Goal: Transaction & Acquisition: Obtain resource

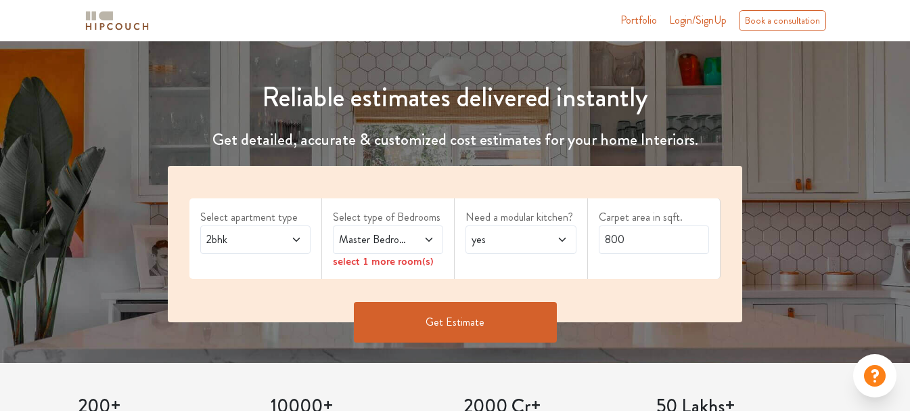
scroll to position [135, 0]
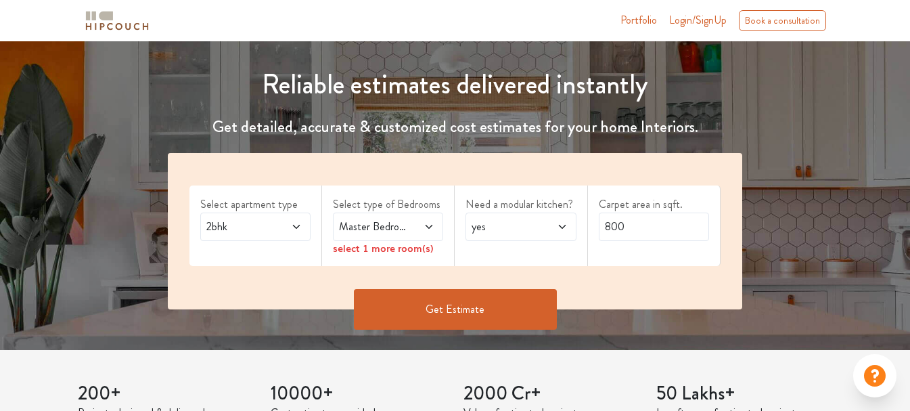
click at [248, 229] on span "2bhk" at bounding box center [241, 227] width 74 height 16
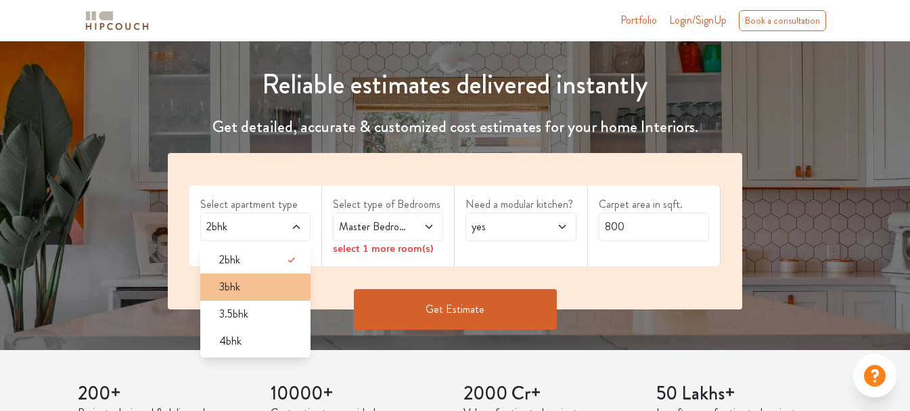
click at [244, 299] on li "3bhk" at bounding box center [255, 286] width 110 height 27
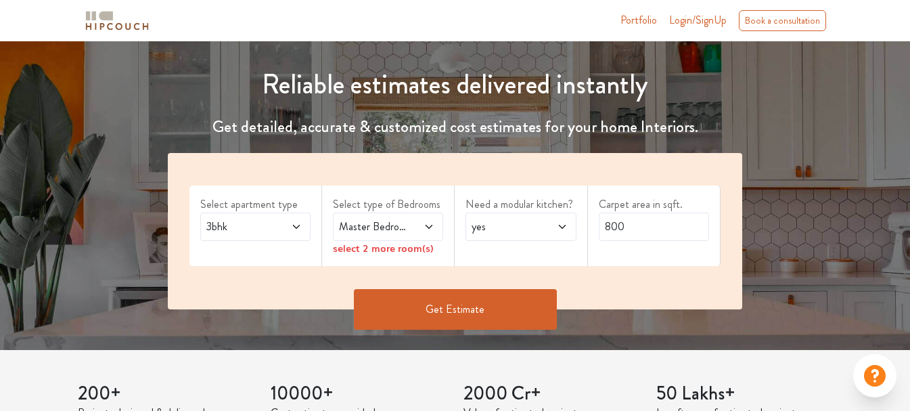
click at [420, 232] on span at bounding box center [422, 227] width 24 height 16
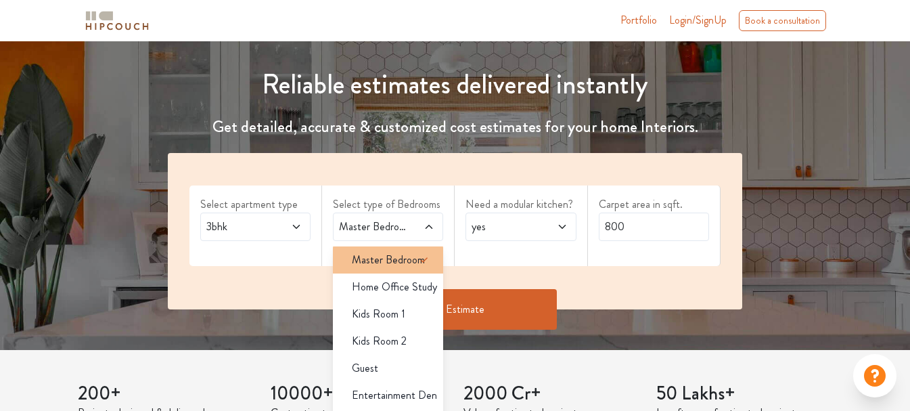
click at [405, 257] on span "Master Bedroom" at bounding box center [388, 260] width 73 height 16
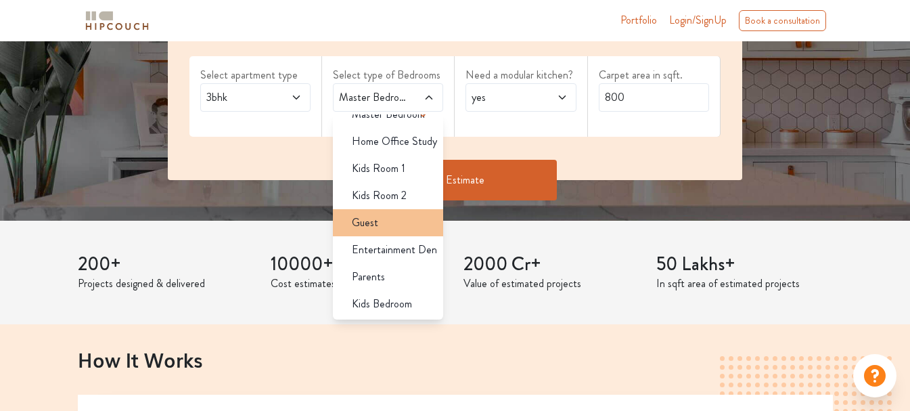
scroll to position [271, 0]
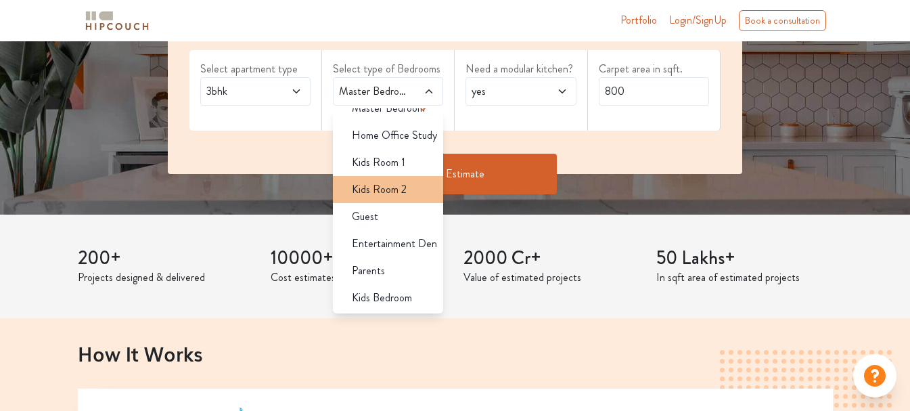
click at [391, 192] on span "Kids Room 2" at bounding box center [379, 189] width 55 height 16
click at [399, 85] on span "Master Bedroom,Kids Room 2" at bounding box center [373, 91] width 74 height 16
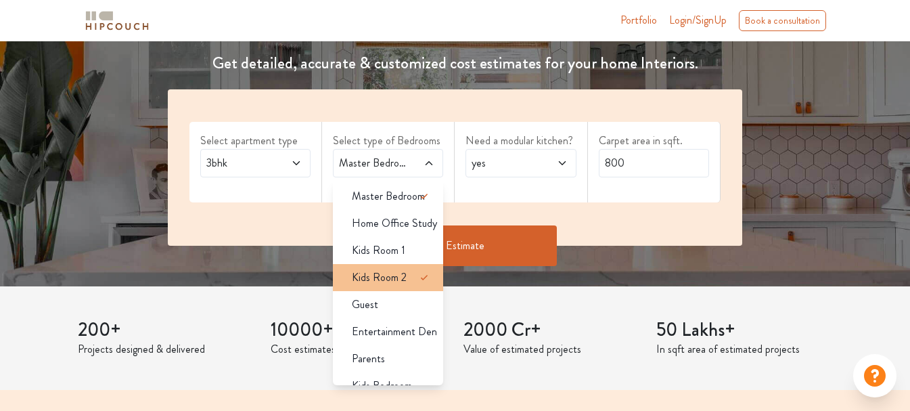
scroll to position [203, 0]
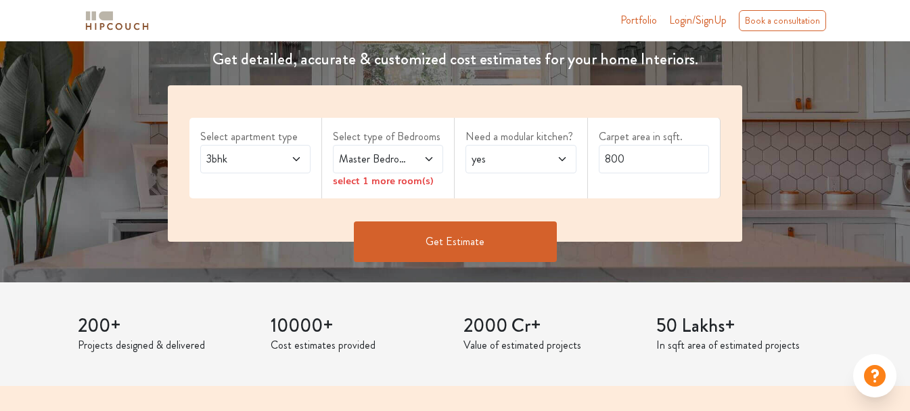
click at [489, 152] on span "yes" at bounding box center [506, 159] width 74 height 16
drag, startPoint x: 635, startPoint y: 158, endPoint x: 600, endPoint y: 159, distance: 34.5
click at [600, 159] on input "800" at bounding box center [654, 159] width 110 height 28
type input "1100"
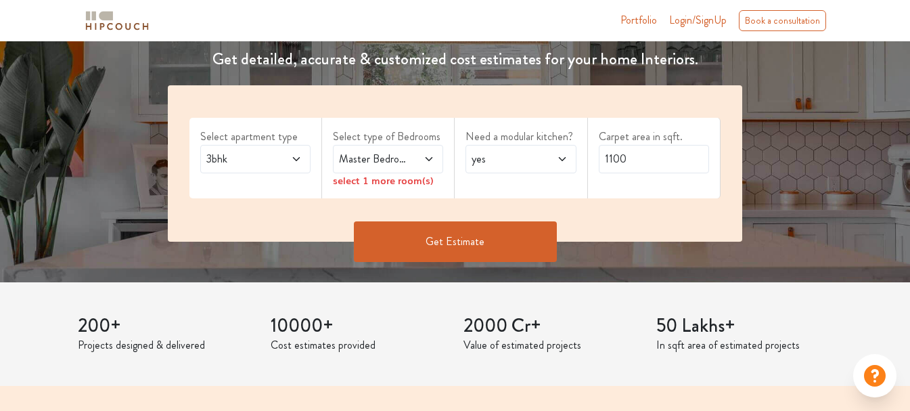
click at [480, 236] on button "Get Estimate" at bounding box center [455, 241] width 203 height 41
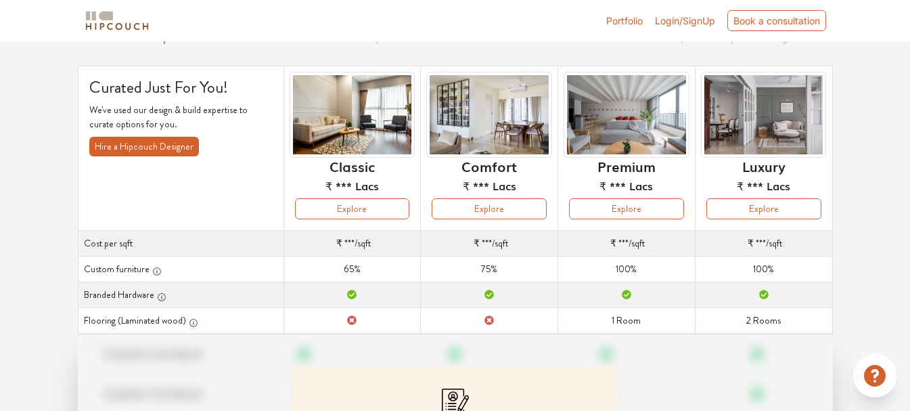
scroll to position [135, 0]
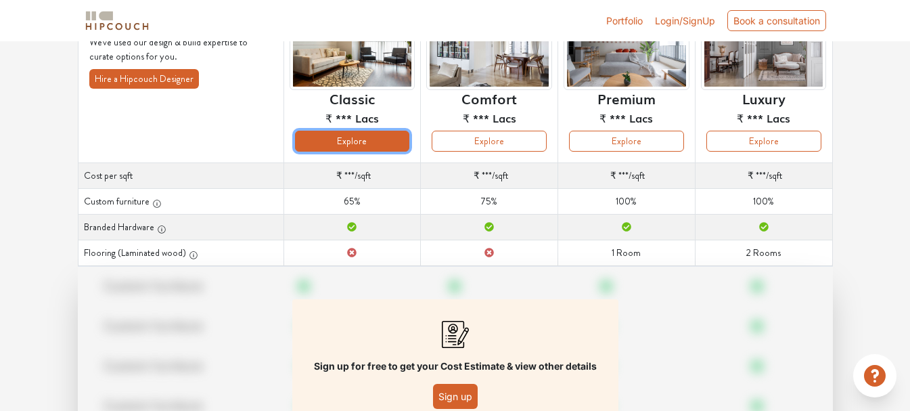
click at [375, 139] on button "Explore" at bounding box center [352, 141] width 115 height 21
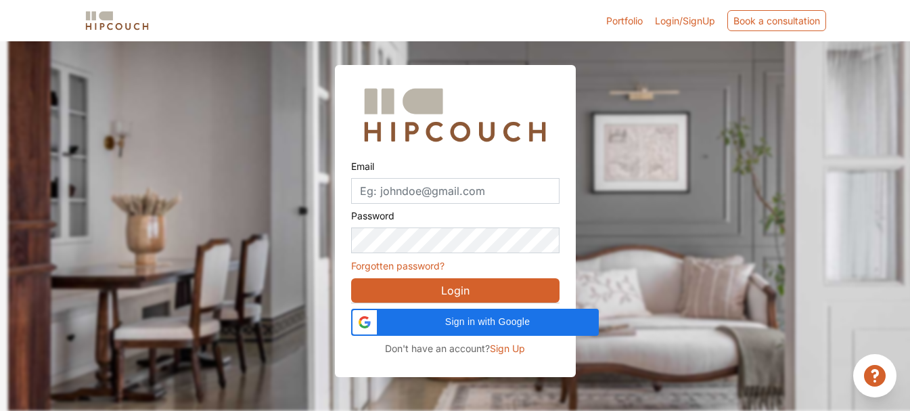
scroll to position [41, 0]
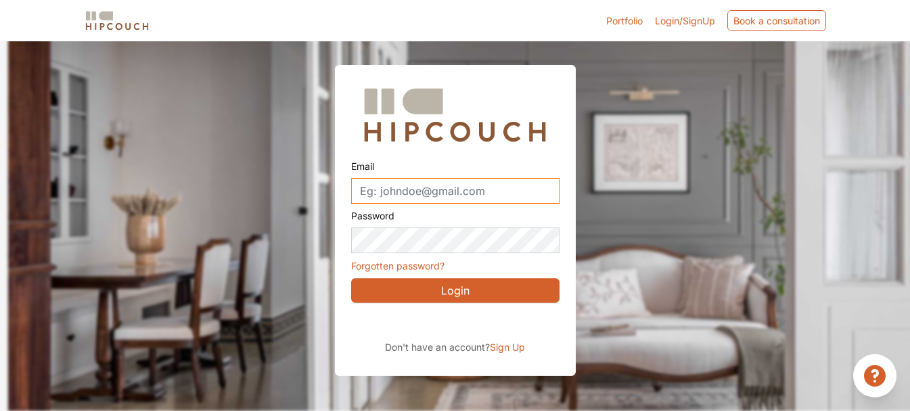
click at [378, 190] on input "Email" at bounding box center [455, 191] width 208 height 26
type input "shriya.chittora@yahoo.in"
click at [451, 294] on button "Login" at bounding box center [455, 290] width 208 height 24
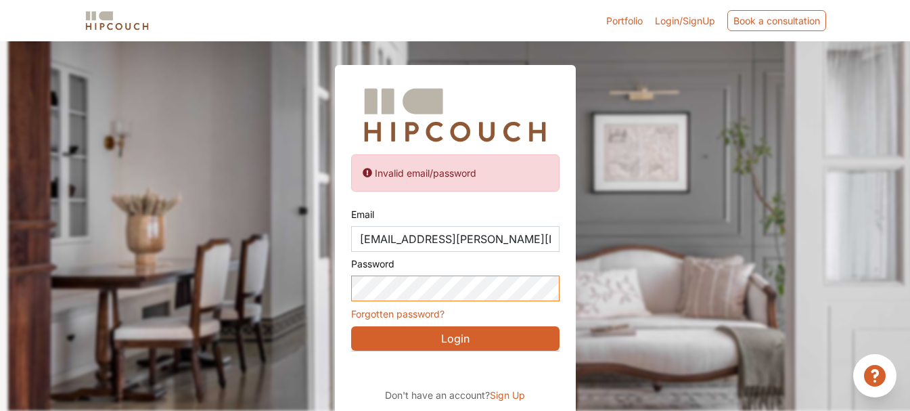
click at [351, 326] on button "Login" at bounding box center [455, 338] width 208 height 24
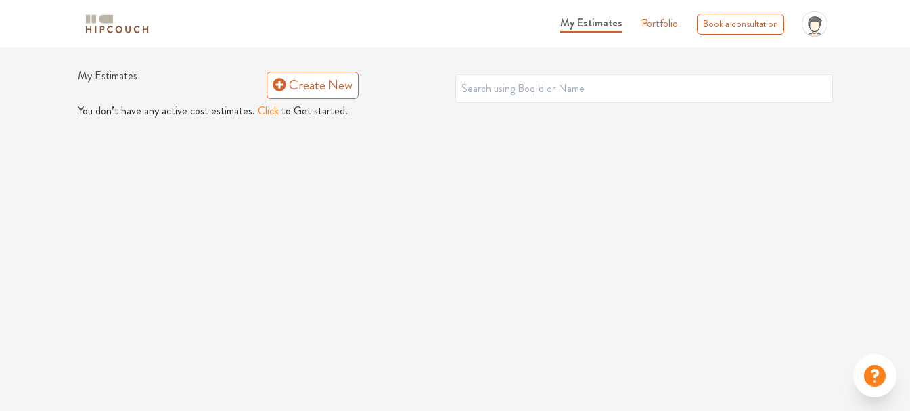
click at [464, 160] on div "My Estimates Portfolio Book a consultation profile pic Upload Boq Logout My Est…" at bounding box center [455, 205] width 910 height 411
click at [510, 73] on div "My Estimates Create New" at bounding box center [455, 86] width 755 height 34
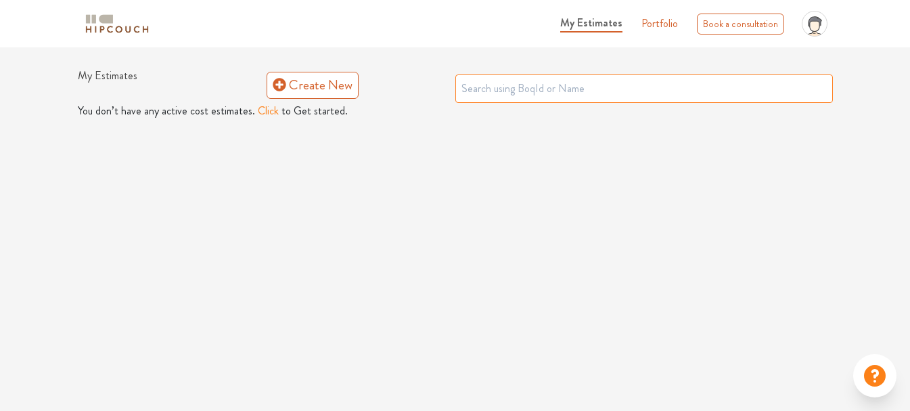
click at [500, 91] on input "text" at bounding box center [644, 88] width 378 height 28
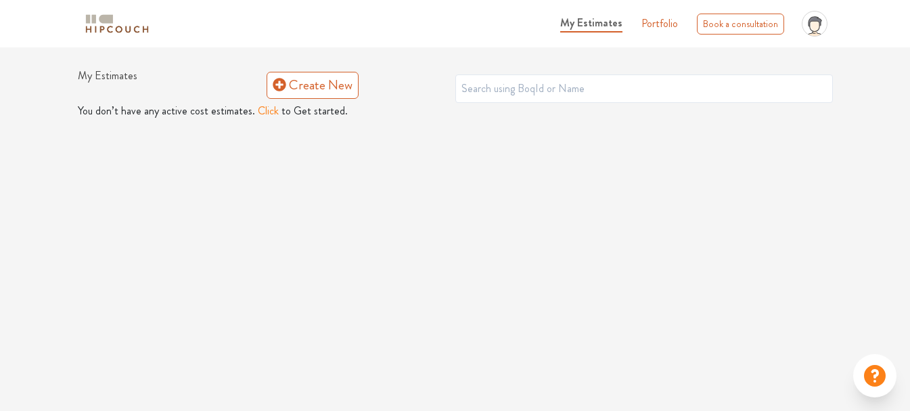
click at [399, 151] on div "My Estimates Portfolio Book a consultation profile pic Upload Boq Logout My Est…" at bounding box center [455, 205] width 910 height 411
click at [309, 91] on link "Create New" at bounding box center [313, 85] width 92 height 27
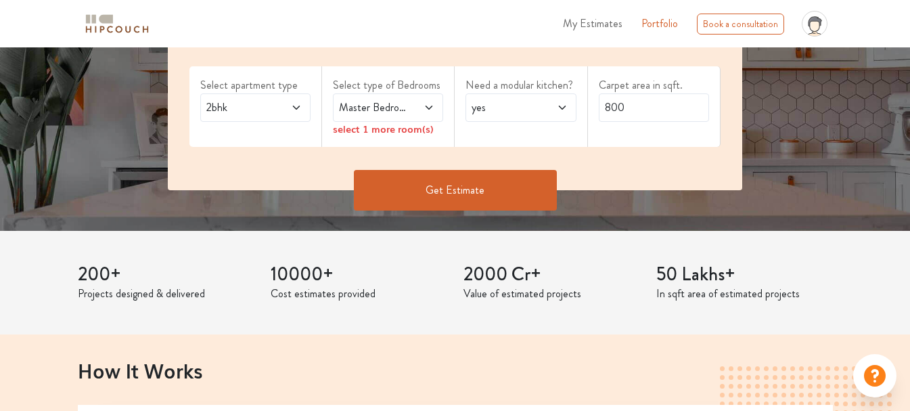
scroll to position [271, 0]
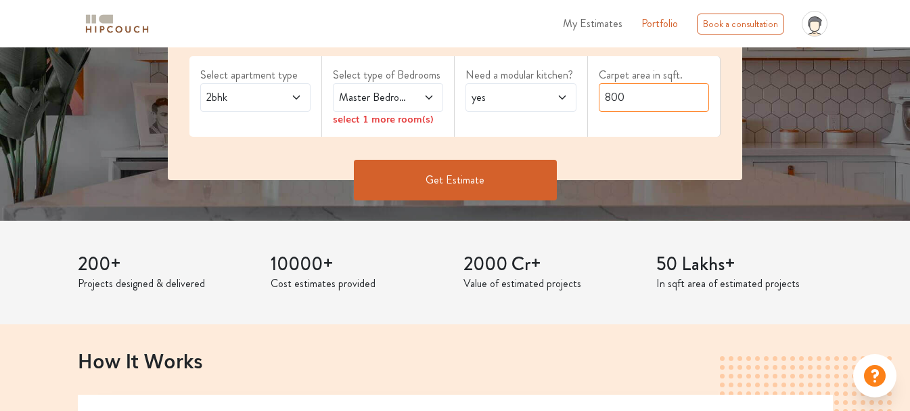
drag, startPoint x: 638, startPoint y: 108, endPoint x: 577, endPoint y: 108, distance: 61.6
click at [577, 108] on div "Select apartment type 2bhk Select type of Bedrooms Master Bedroom select 1 more…" at bounding box center [455, 102] width 575 height 156
type input "1100"
click at [240, 103] on span "2bhk" at bounding box center [241, 97] width 74 height 16
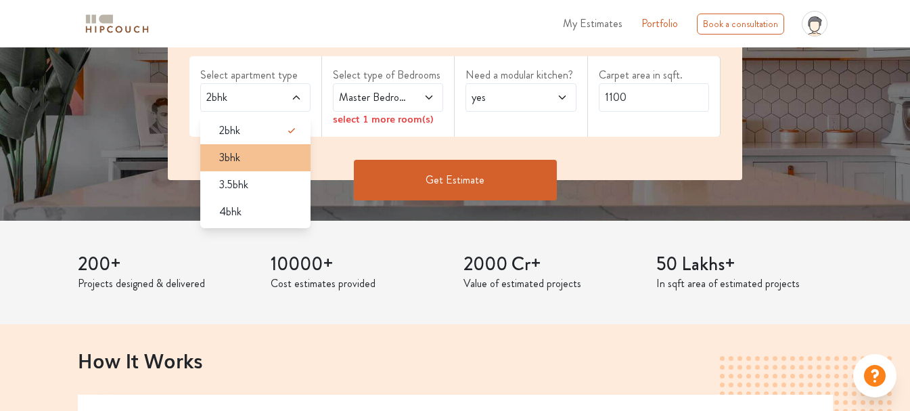
click at [240, 154] on span "3bhk" at bounding box center [229, 158] width 21 height 16
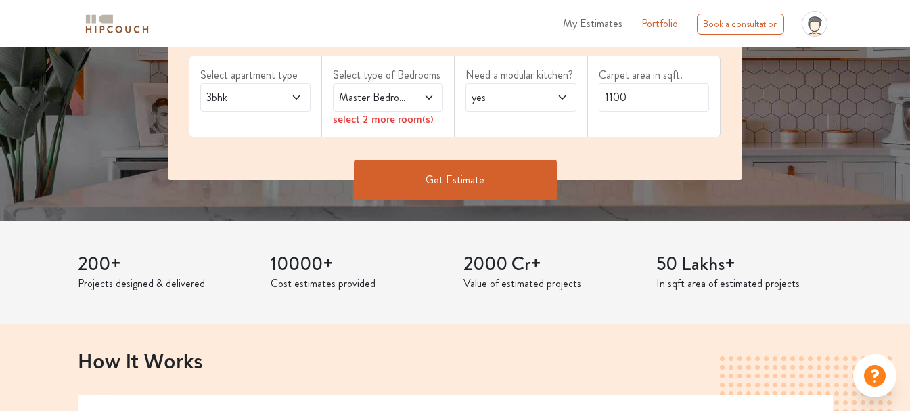
click at [410, 102] on span at bounding box center [422, 97] width 24 height 16
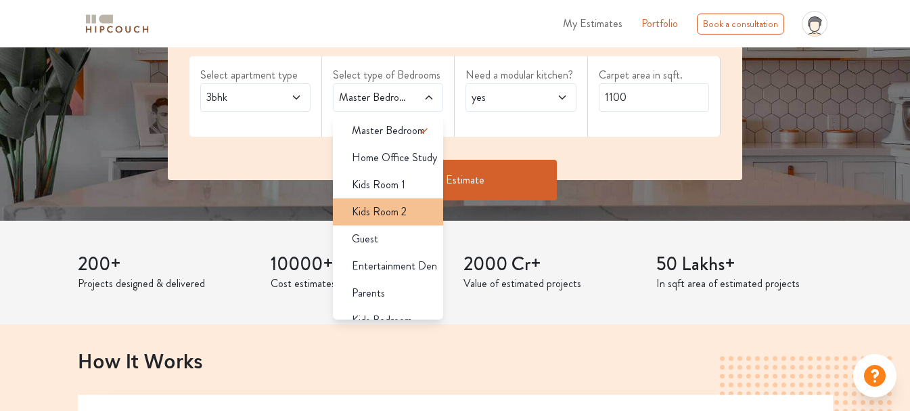
click at [391, 209] on span "Kids Room 2" at bounding box center [379, 212] width 55 height 16
click at [462, 175] on button "Get Estimate" at bounding box center [455, 180] width 203 height 41
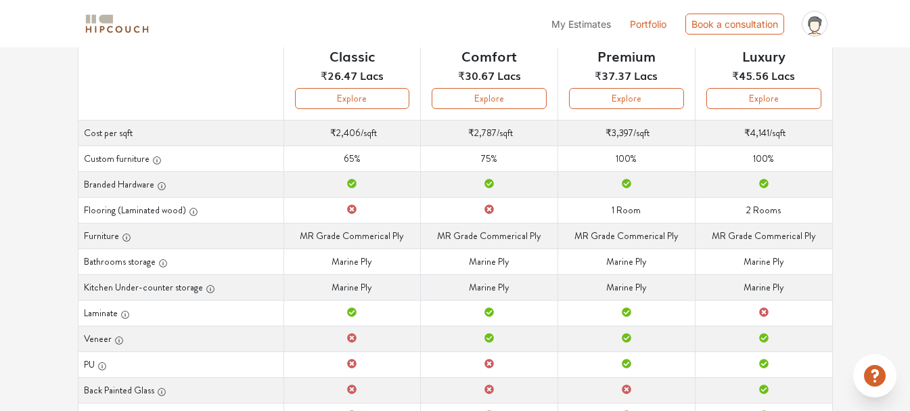
scroll to position [161, 0]
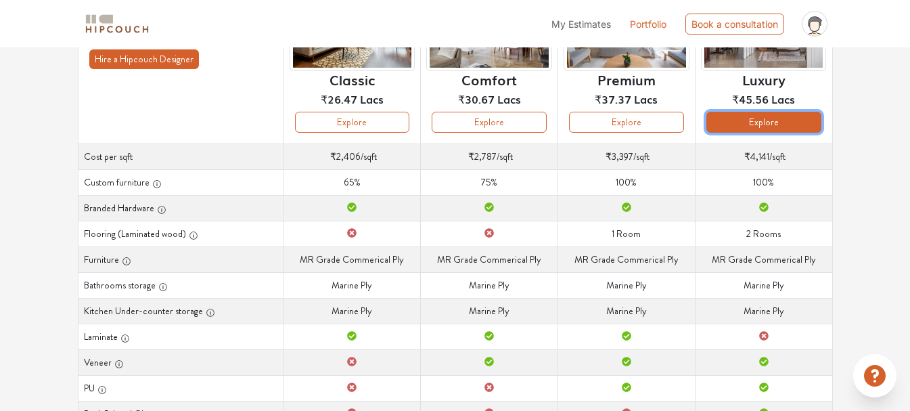
click at [774, 116] on button "Explore" at bounding box center [764, 122] width 115 height 21
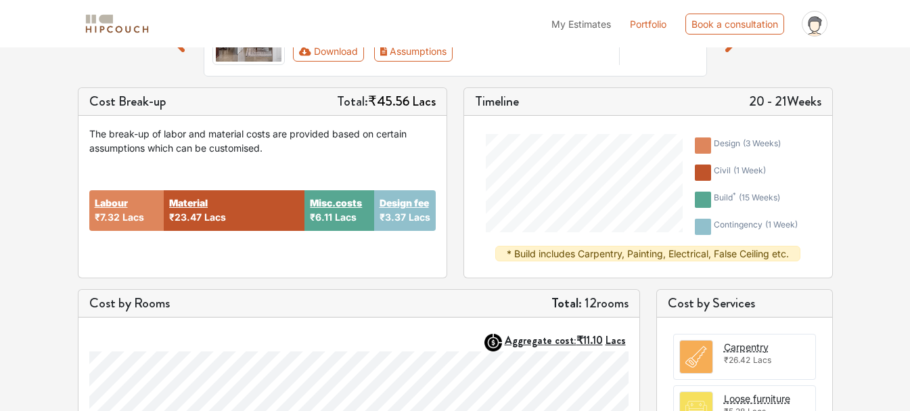
scroll to position [203, 0]
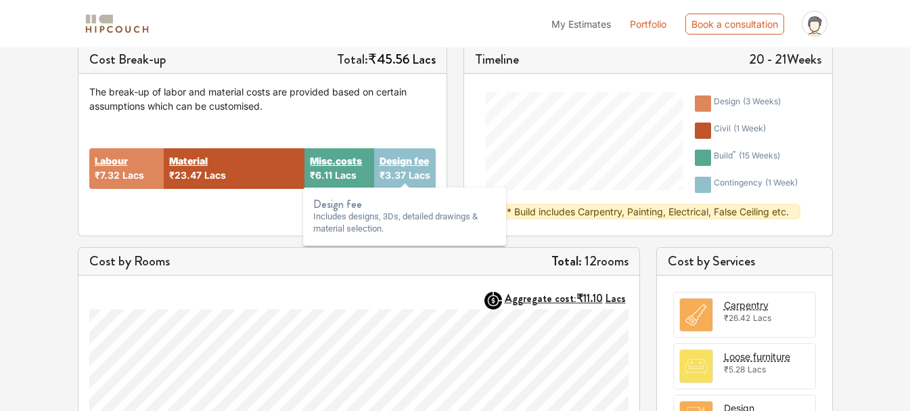
click at [416, 168] on strong "Design fee" at bounding box center [404, 161] width 49 height 14
click at [700, 190] on div at bounding box center [703, 185] width 16 height 16
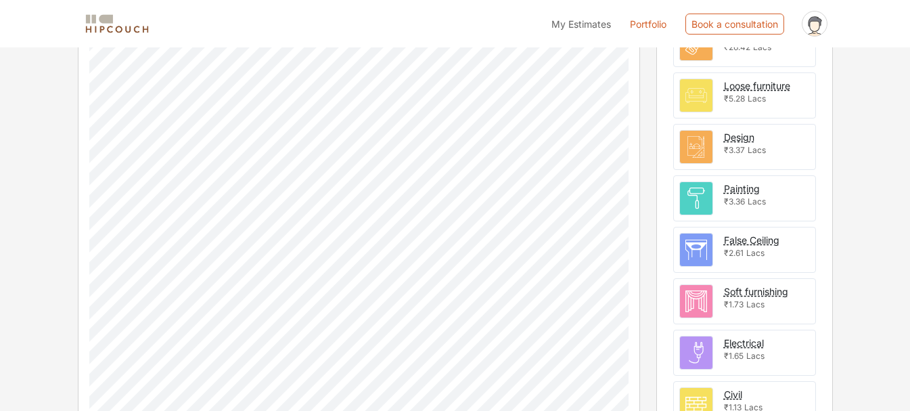
scroll to position [592, 0]
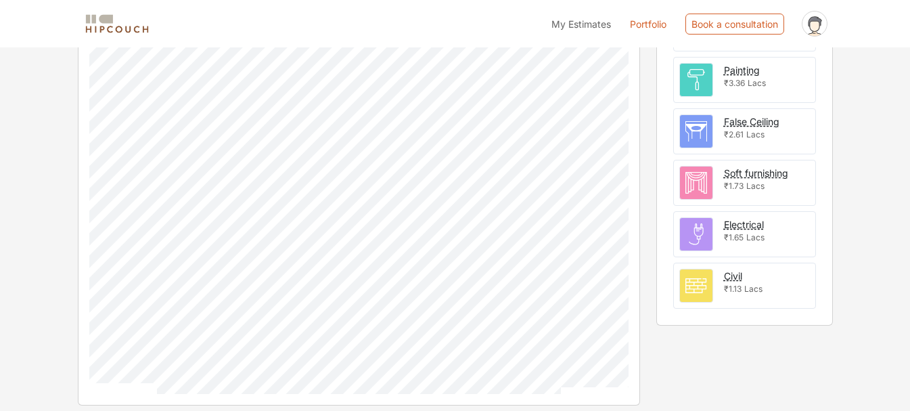
click at [694, 297] on img at bounding box center [696, 285] width 32 height 32
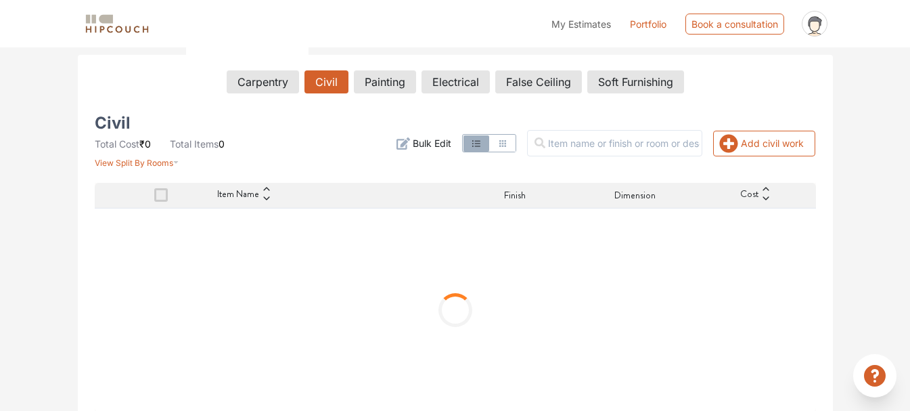
scroll to position [234, 0]
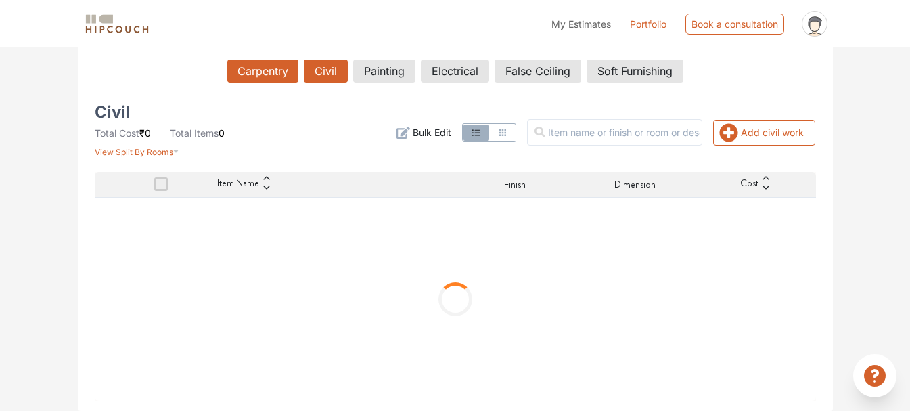
click at [280, 73] on button "Carpentry" at bounding box center [262, 71] width 71 height 23
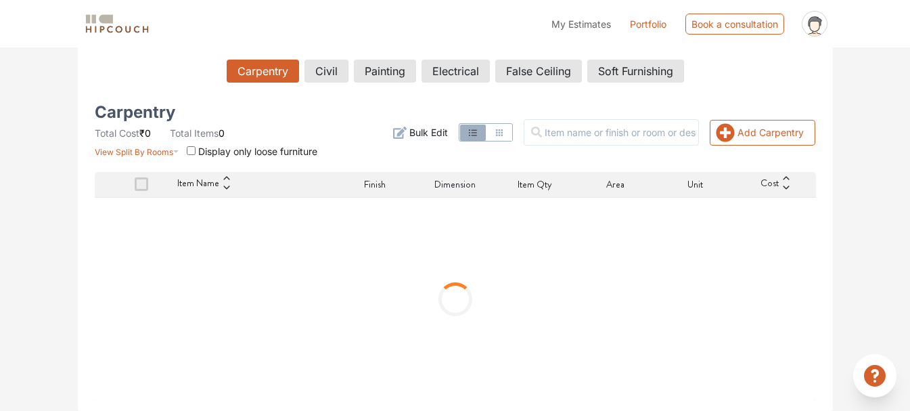
click at [156, 156] on span "View Split By Rooms" at bounding box center [134, 152] width 79 height 10
click at [297, 112] on div "Carpentry Total Cost ₹0 Total Items 0 View Split By Rooms Display only loose fu…" at bounding box center [209, 132] width 229 height 51
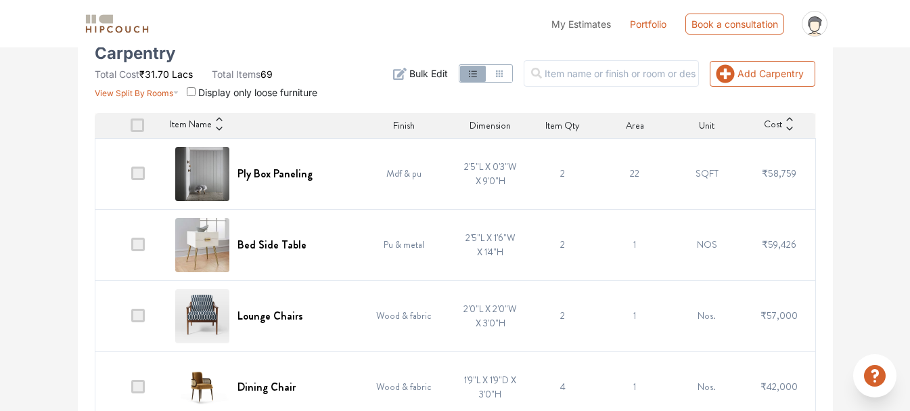
scroll to position [370, 0]
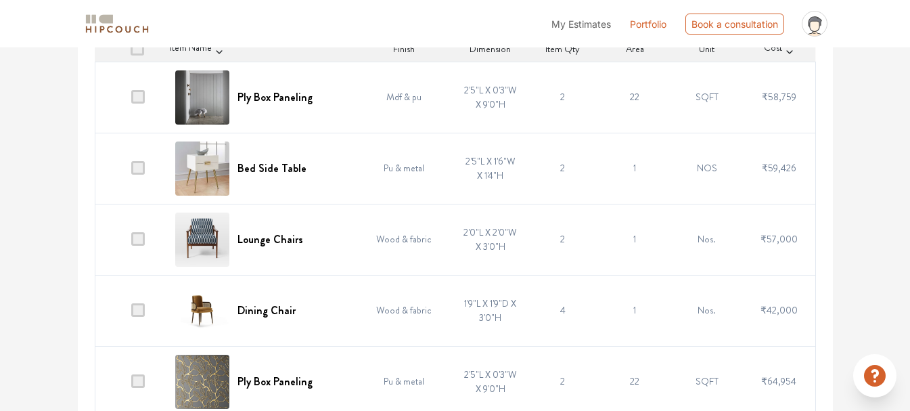
click at [145, 171] on span at bounding box center [138, 168] width 14 height 14
click at [131, 171] on input "checkbox" at bounding box center [131, 171] width 0 height 0
click at [143, 99] on span at bounding box center [138, 97] width 14 height 14
click at [131, 100] on input "checkbox" at bounding box center [131, 100] width 0 height 0
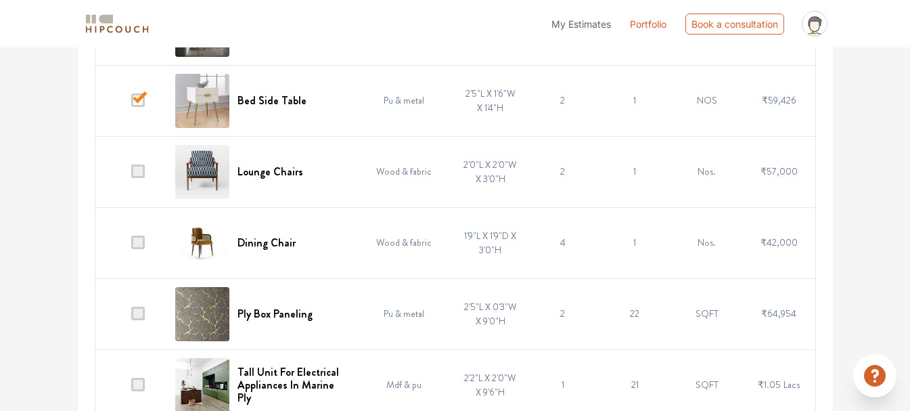
scroll to position [166, 0]
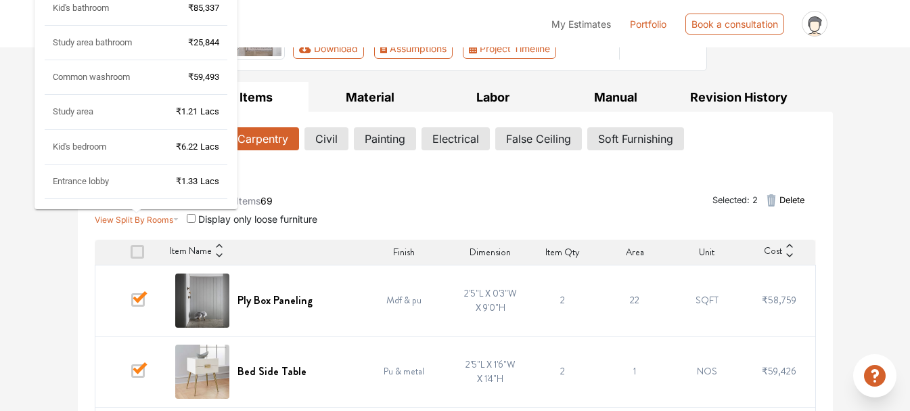
click at [137, 216] on div "Master bedroom ₹7.22 Lacs Living area ₹7.73 Lacs Kitchen ₹5.20 Lacs Master bath…" at bounding box center [136, 28] width 203 height 382
click at [118, 217] on div "Master bedroom ₹7.22 Lacs Living area ₹7.73 Lacs Kitchen ₹5.20 Lacs Master bath…" at bounding box center [136, 28] width 203 height 382
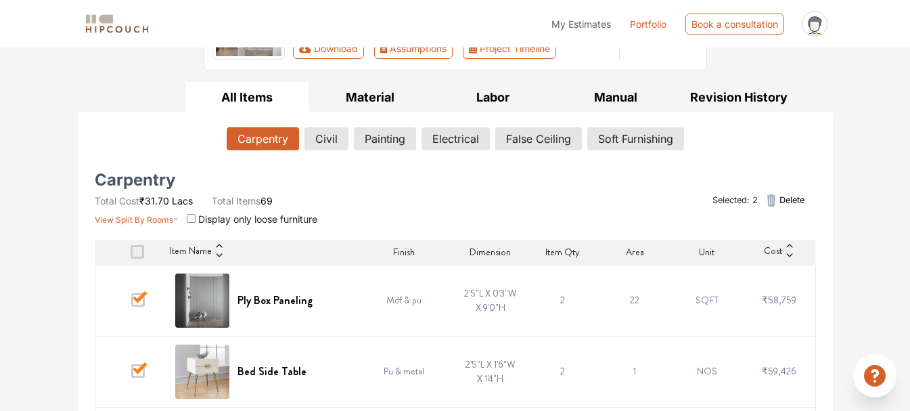
click at [401, 198] on div "Selected: 2 Delete" at bounding box center [578, 200] width 492 height 51
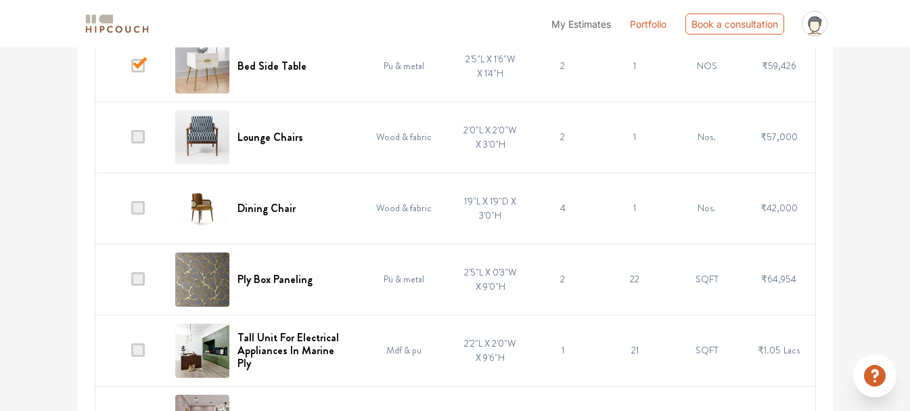
scroll to position [505, 0]
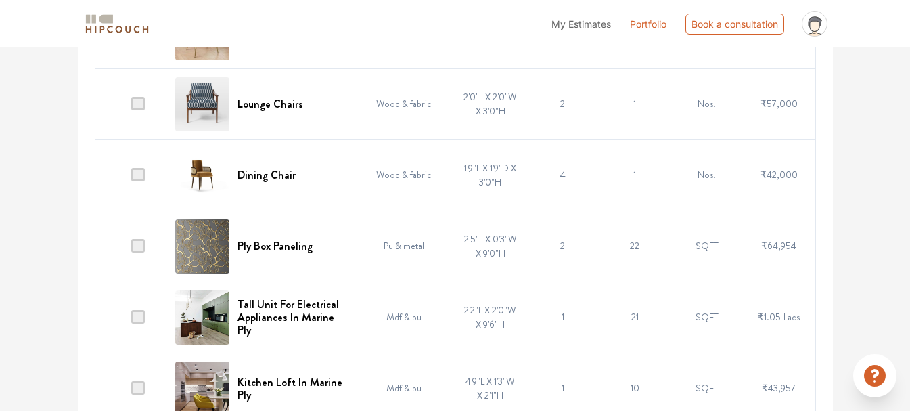
click at [136, 172] on span at bounding box center [138, 175] width 14 height 14
click at [131, 178] on input "checkbox" at bounding box center [131, 178] width 0 height 0
click at [139, 248] on span at bounding box center [138, 246] width 14 height 14
click at [131, 249] on input "checkbox" at bounding box center [131, 249] width 0 height 0
click at [148, 112] on td at bounding box center [131, 103] width 72 height 71
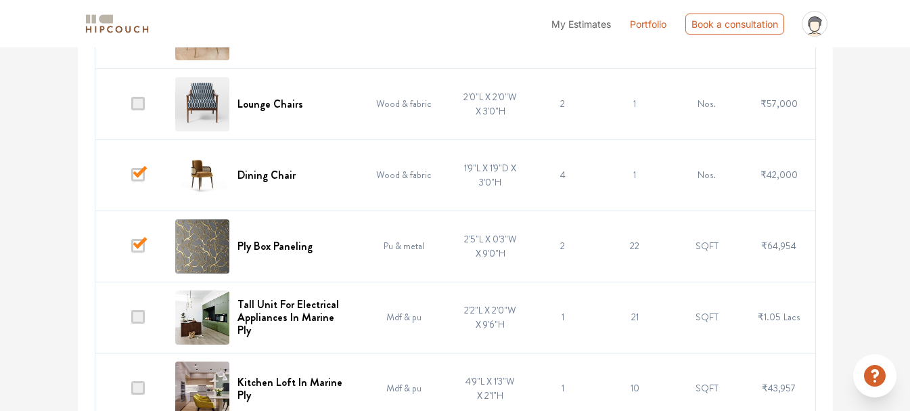
click at [157, 308] on td at bounding box center [131, 317] width 72 height 71
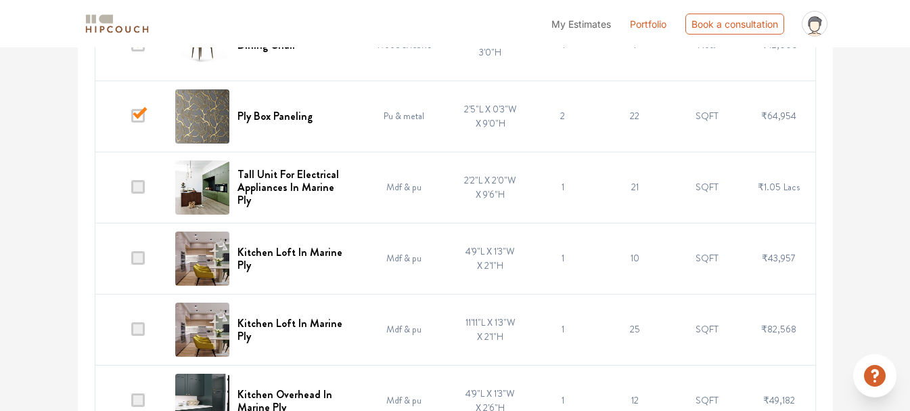
scroll to position [640, 0]
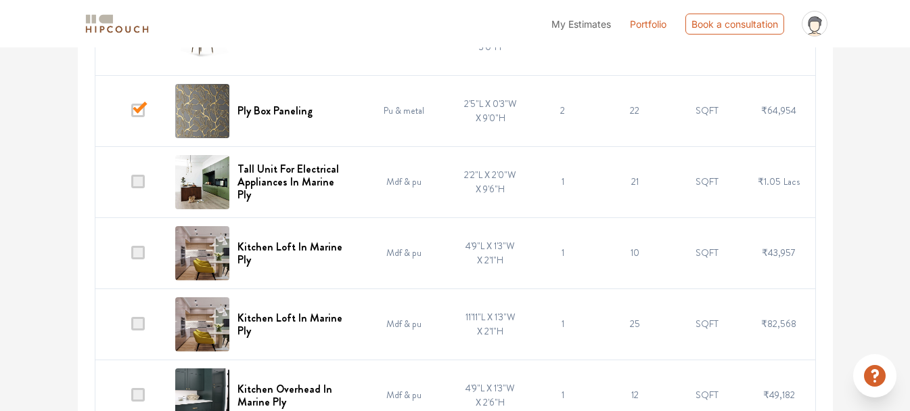
click at [145, 176] on span at bounding box center [138, 182] width 14 height 14
click at [131, 185] on input "checkbox" at bounding box center [131, 185] width 0 height 0
click at [137, 257] on span at bounding box center [138, 253] width 14 height 14
click at [131, 256] on input "checkbox" at bounding box center [131, 256] width 0 height 0
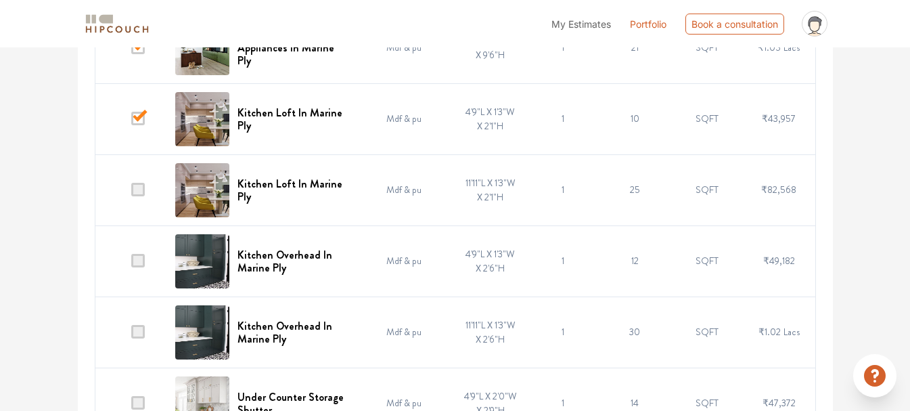
scroll to position [776, 0]
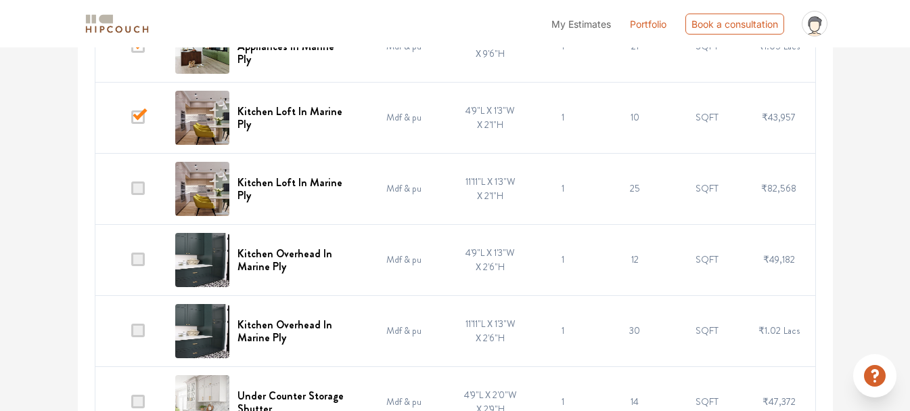
click at [146, 198] on td at bounding box center [131, 188] width 72 height 71
click at [146, 252] on td at bounding box center [131, 259] width 72 height 71
click at [146, 179] on td at bounding box center [131, 188] width 72 height 71
click at [137, 196] on td at bounding box center [131, 188] width 72 height 71
click at [139, 192] on span at bounding box center [138, 188] width 14 height 14
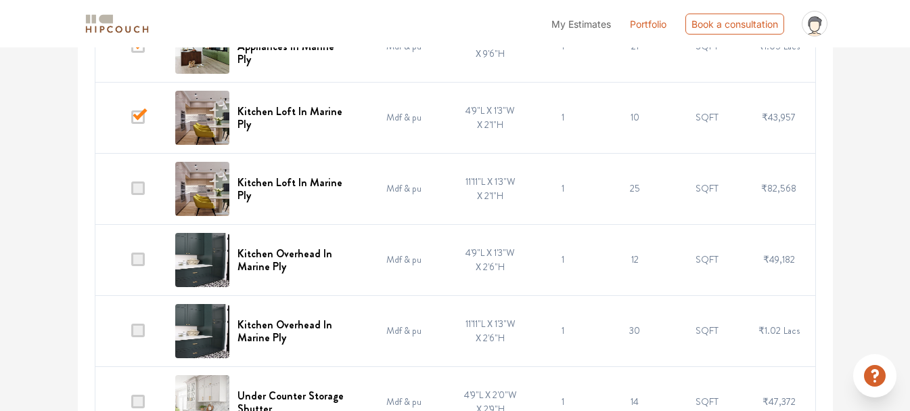
click at [131, 192] on input "checkbox" at bounding box center [131, 192] width 0 height 0
click at [141, 261] on span at bounding box center [138, 259] width 14 height 14
click at [131, 263] on input "checkbox" at bounding box center [131, 263] width 0 height 0
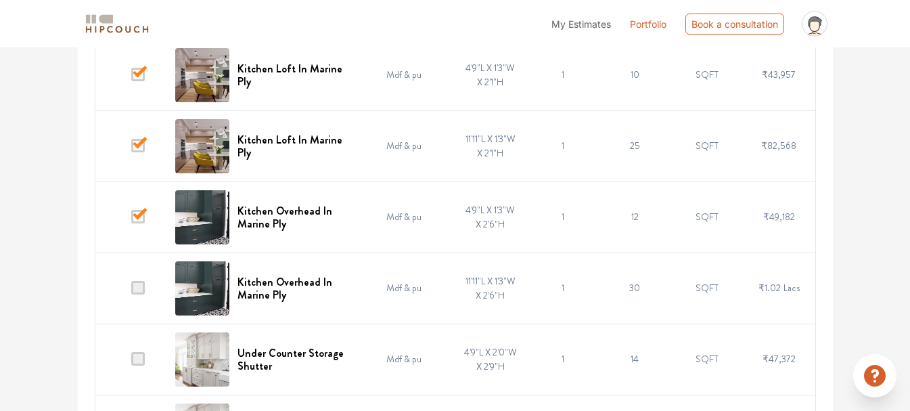
scroll to position [911, 0]
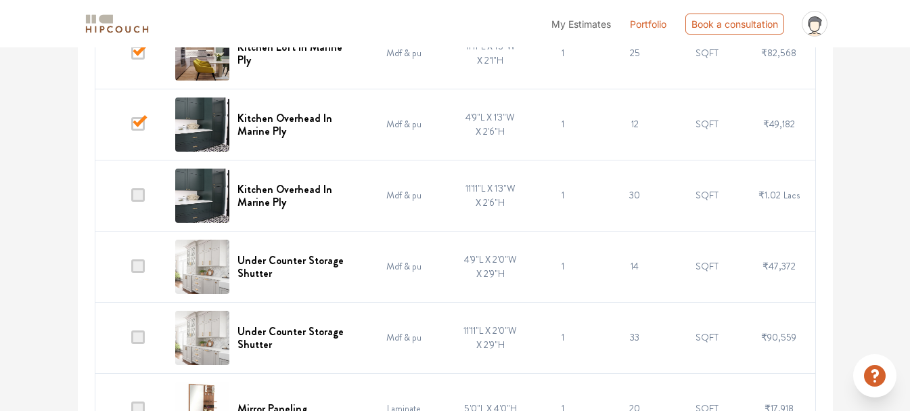
click at [133, 202] on td at bounding box center [131, 195] width 72 height 71
click at [137, 192] on span at bounding box center [138, 195] width 14 height 14
click at [131, 198] on input "checkbox" at bounding box center [131, 198] width 0 height 0
click at [143, 265] on span at bounding box center [138, 266] width 14 height 14
click at [131, 269] on input "checkbox" at bounding box center [131, 269] width 0 height 0
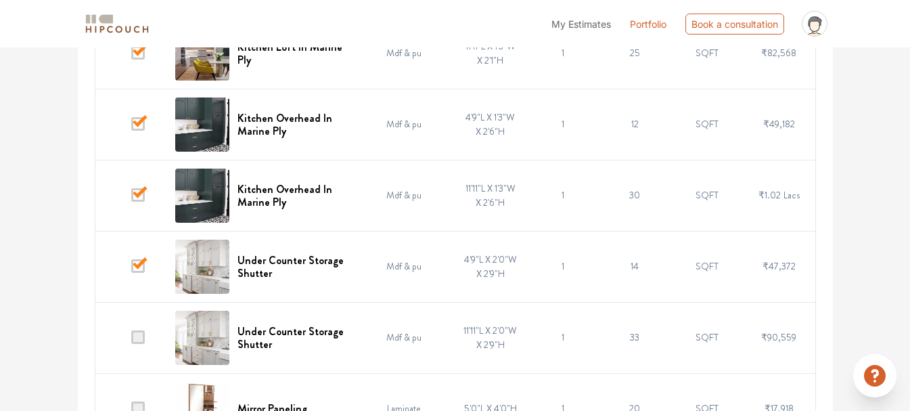
click at [135, 342] on span at bounding box center [138, 337] width 14 height 14
click at [131, 340] on input "checkbox" at bounding box center [131, 340] width 0 height 0
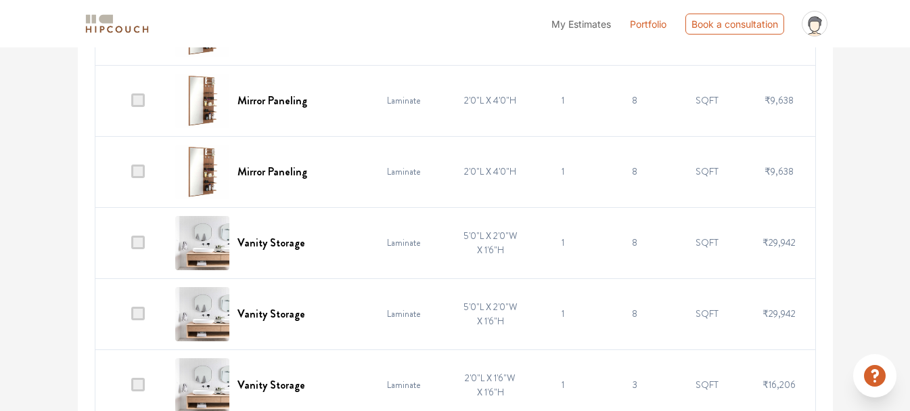
scroll to position [1385, 0]
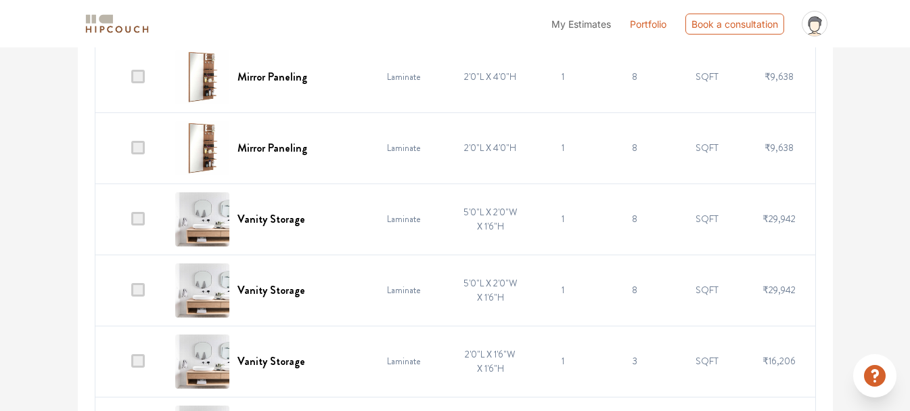
click at [137, 223] on span at bounding box center [138, 219] width 14 height 14
click at [131, 222] on input "checkbox" at bounding box center [131, 222] width 0 height 0
click at [131, 283] on td at bounding box center [131, 289] width 72 height 71
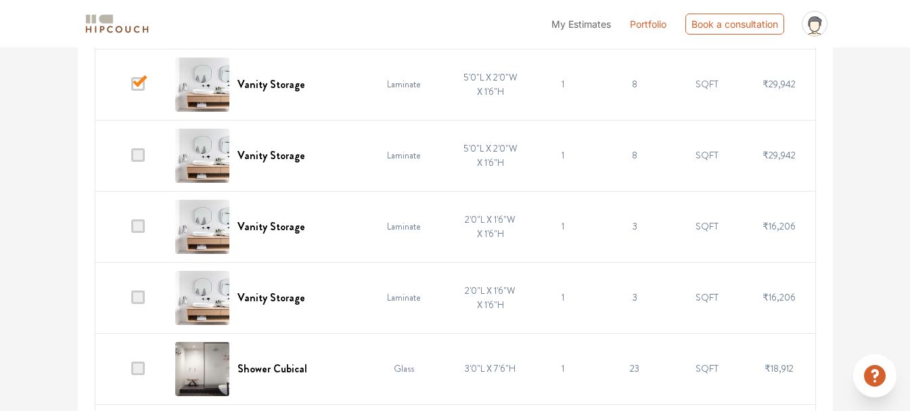
scroll to position [1520, 0]
click at [143, 161] on span at bounding box center [138, 155] width 14 height 14
click at [131, 158] on input "checkbox" at bounding box center [131, 158] width 0 height 0
click at [144, 223] on span at bounding box center [138, 226] width 14 height 14
click at [131, 229] on input "checkbox" at bounding box center [131, 229] width 0 height 0
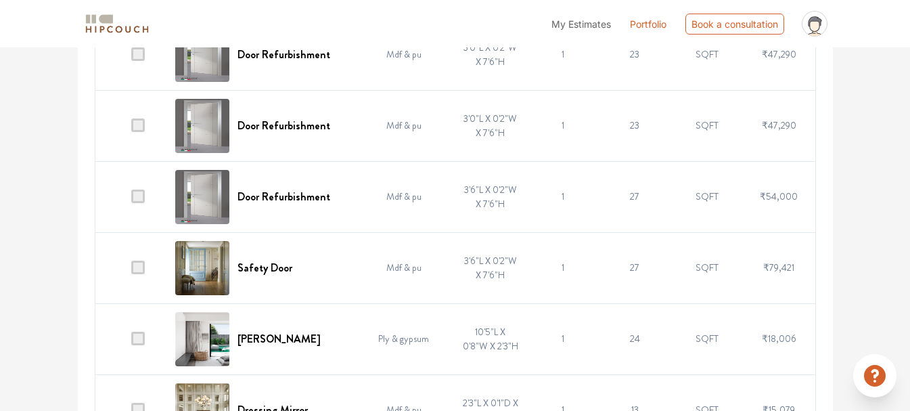
scroll to position [2332, 0]
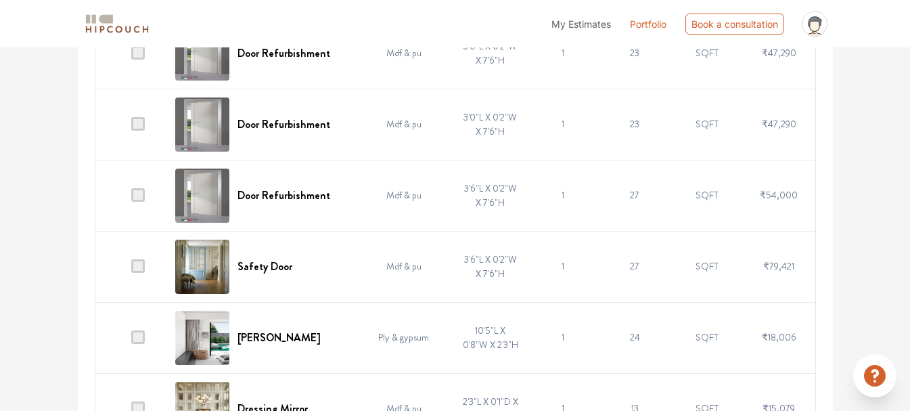
click at [131, 268] on td at bounding box center [131, 266] width 72 height 71
click at [139, 266] on span at bounding box center [138, 266] width 14 height 14
click at [131, 269] on input "checkbox" at bounding box center [131, 269] width 0 height 0
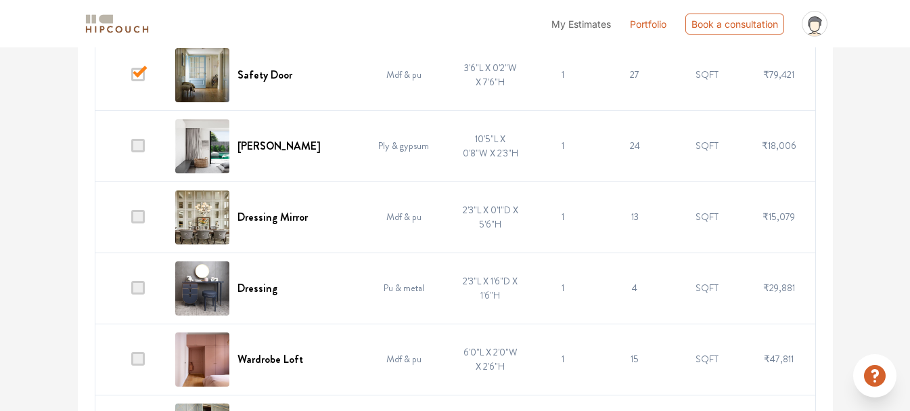
scroll to position [2535, 0]
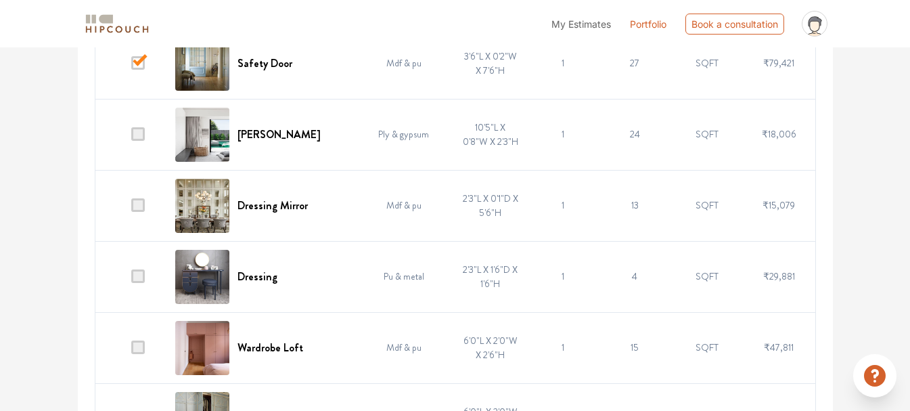
click at [140, 132] on span at bounding box center [138, 134] width 14 height 14
click at [131, 137] on input "checkbox" at bounding box center [131, 137] width 0 height 0
click at [140, 203] on span at bounding box center [138, 205] width 14 height 14
click at [131, 208] on input "checkbox" at bounding box center [131, 208] width 0 height 0
click at [140, 274] on span at bounding box center [138, 276] width 14 height 14
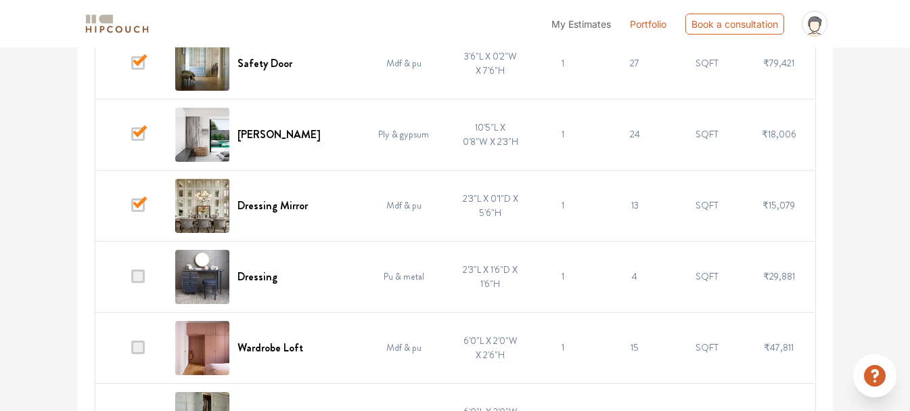
click at [131, 280] on input "checkbox" at bounding box center [131, 280] width 0 height 0
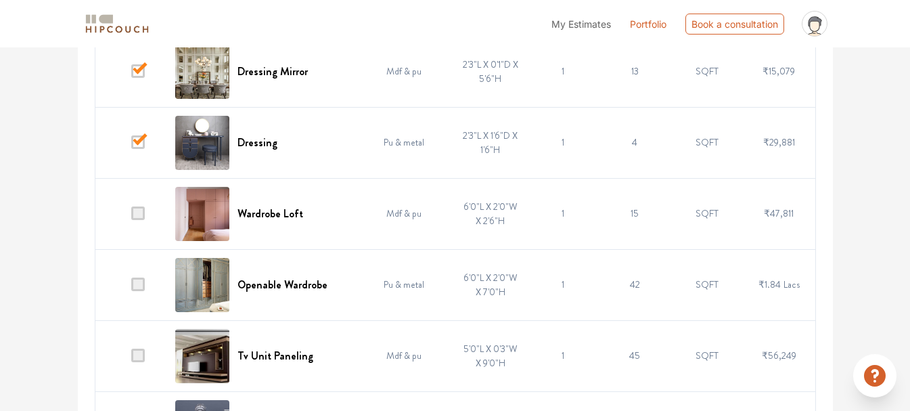
scroll to position [2671, 0]
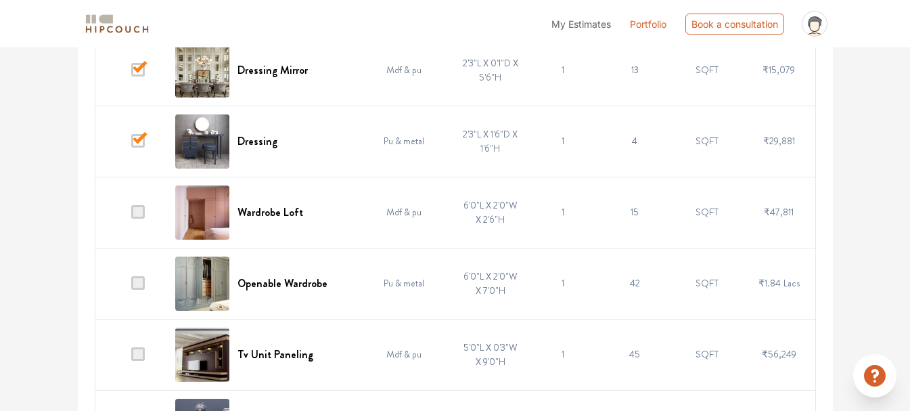
click at [142, 210] on span at bounding box center [138, 212] width 14 height 14
click at [131, 215] on input "checkbox" at bounding box center [131, 215] width 0 height 0
click at [143, 286] on span at bounding box center [138, 283] width 14 height 14
click at [131, 286] on input "checkbox" at bounding box center [131, 286] width 0 height 0
click at [139, 347] on td at bounding box center [131, 354] width 72 height 71
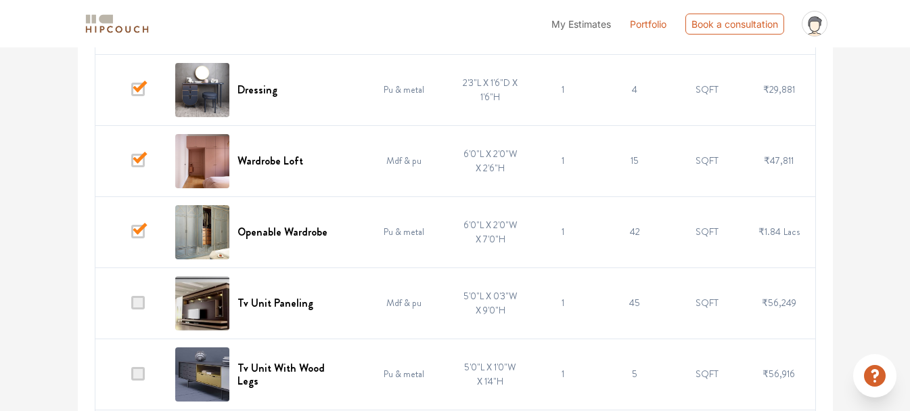
scroll to position [2806, 0]
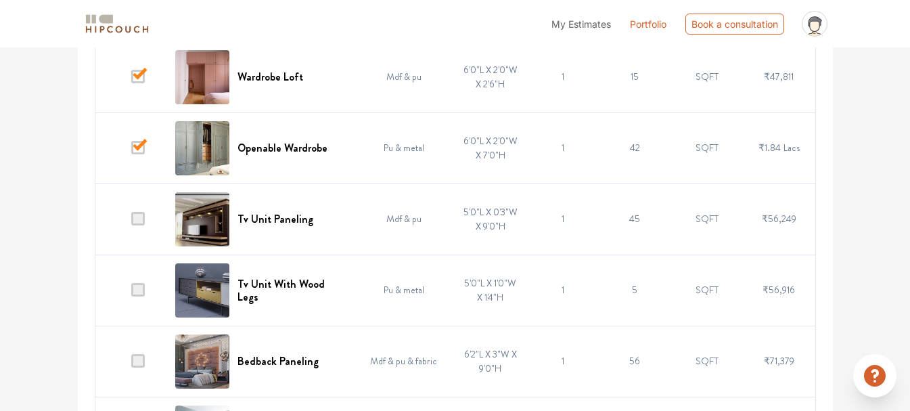
click at [145, 221] on span at bounding box center [138, 219] width 14 height 14
click at [131, 222] on input "checkbox" at bounding box center [131, 222] width 0 height 0
click at [148, 291] on td at bounding box center [131, 289] width 72 height 71
click at [145, 291] on span at bounding box center [138, 290] width 14 height 14
click at [131, 293] on input "checkbox" at bounding box center [131, 293] width 0 height 0
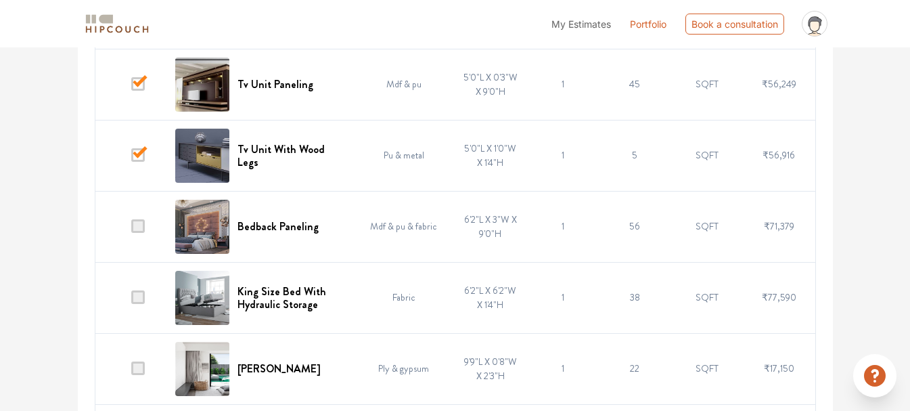
scroll to position [2941, 0]
click at [140, 234] on td at bounding box center [131, 225] width 72 height 71
click at [140, 298] on span at bounding box center [138, 297] width 14 height 14
click at [131, 300] on input "checkbox" at bounding box center [131, 300] width 0 height 0
click at [136, 229] on span at bounding box center [138, 226] width 14 height 14
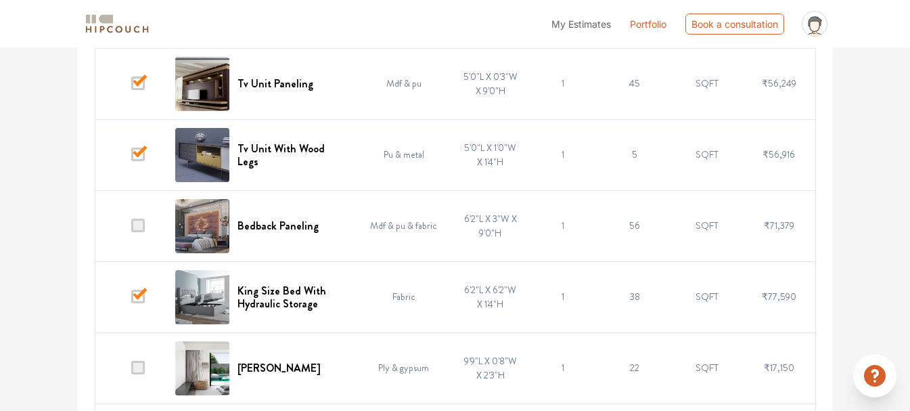
click at [131, 229] on input "checkbox" at bounding box center [131, 229] width 0 height 0
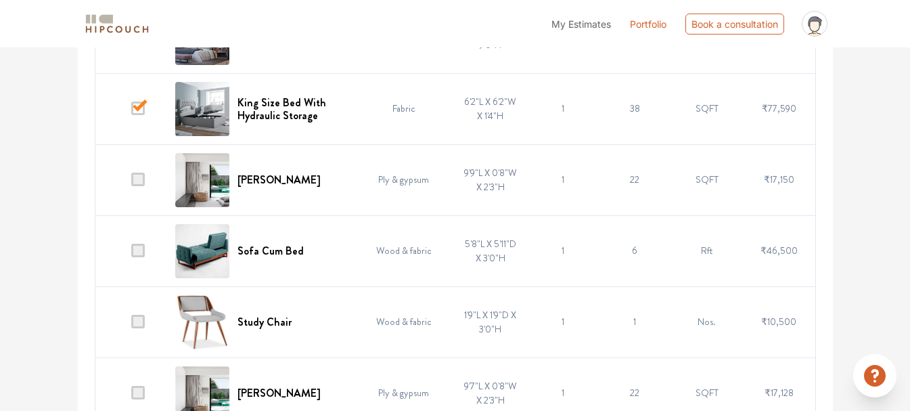
scroll to position [3144, 0]
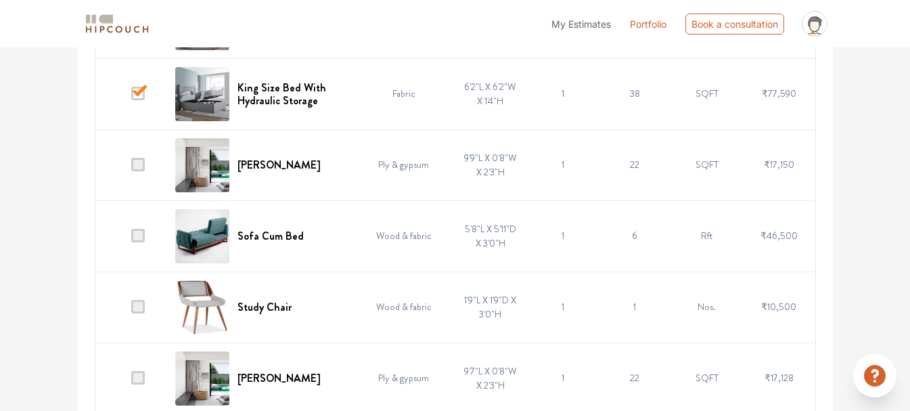
click at [145, 167] on span at bounding box center [138, 165] width 14 height 14
click at [131, 168] on input "checkbox" at bounding box center [131, 168] width 0 height 0
click at [141, 308] on span at bounding box center [138, 307] width 14 height 14
click at [131, 310] on input "checkbox" at bounding box center [131, 310] width 0 height 0
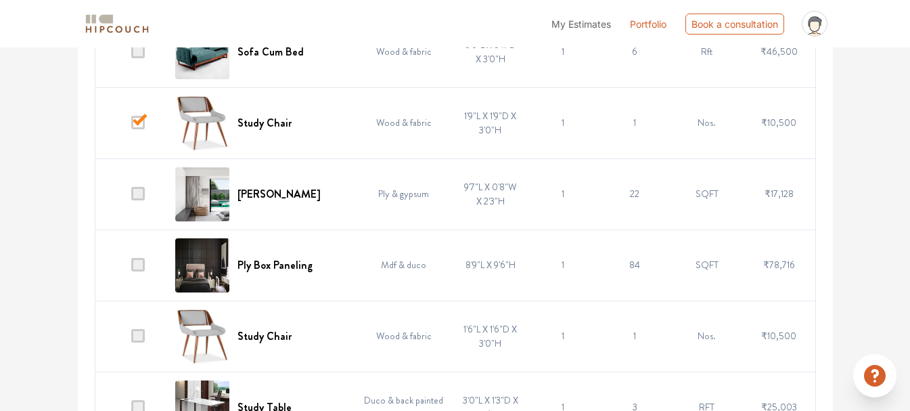
scroll to position [3348, 0]
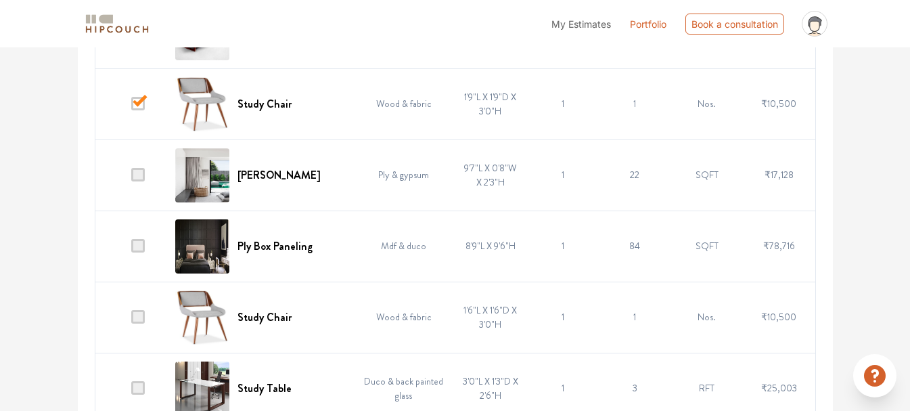
click at [141, 177] on span at bounding box center [138, 175] width 14 height 14
click at [131, 178] on input "checkbox" at bounding box center [131, 178] width 0 height 0
click at [141, 242] on span at bounding box center [138, 246] width 14 height 14
click at [131, 249] on input "checkbox" at bounding box center [131, 249] width 0 height 0
click at [145, 315] on span at bounding box center [138, 317] width 14 height 14
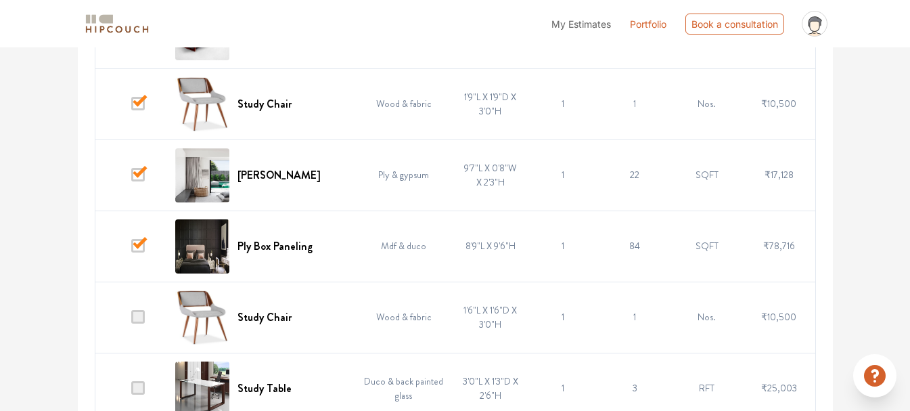
click at [131, 320] on input "checkbox" at bounding box center [131, 320] width 0 height 0
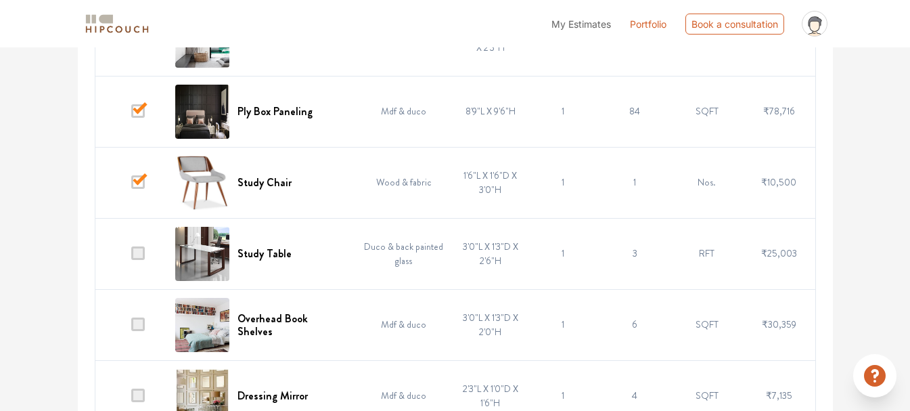
scroll to position [3483, 0]
click at [143, 255] on span at bounding box center [138, 253] width 14 height 14
click at [131, 256] on input "checkbox" at bounding box center [131, 256] width 0 height 0
click at [141, 324] on span at bounding box center [138, 324] width 14 height 14
click at [131, 327] on input "checkbox" at bounding box center [131, 327] width 0 height 0
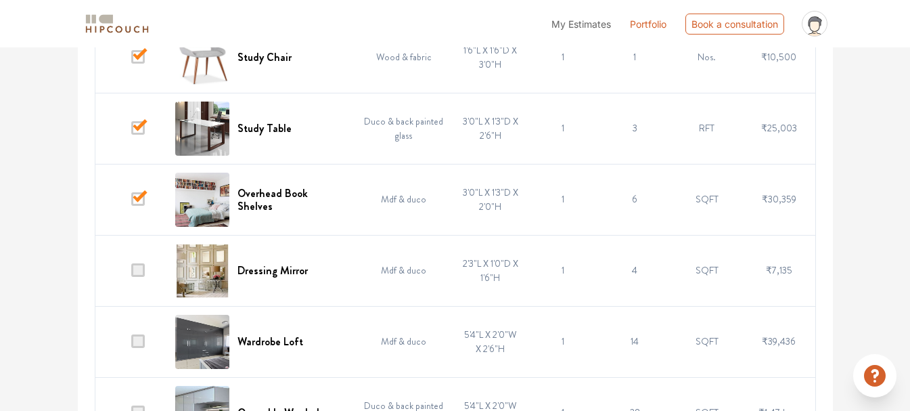
scroll to position [3618, 0]
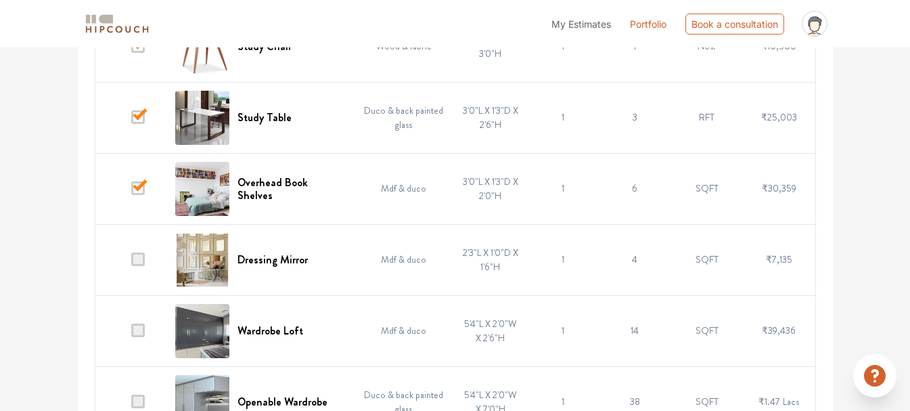
click at [136, 257] on span at bounding box center [138, 259] width 14 height 14
click at [131, 263] on input "checkbox" at bounding box center [131, 263] width 0 height 0
click at [137, 257] on span at bounding box center [138, 259] width 14 height 14
click at [131, 263] on input "checkbox" at bounding box center [131, 263] width 0 height 0
click at [137, 338] on td at bounding box center [131, 330] width 72 height 71
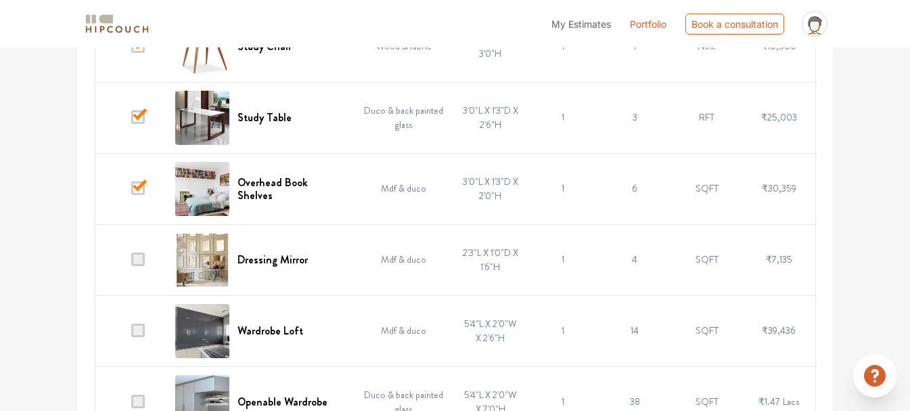
click at [140, 332] on span at bounding box center [138, 331] width 14 height 14
click at [131, 334] on input "checkbox" at bounding box center [131, 334] width 0 height 0
click at [136, 389] on td at bounding box center [131, 401] width 72 height 71
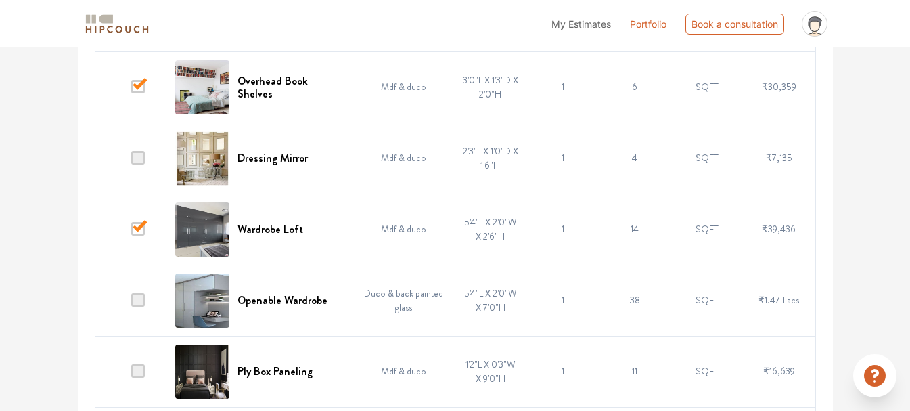
scroll to position [3754, 0]
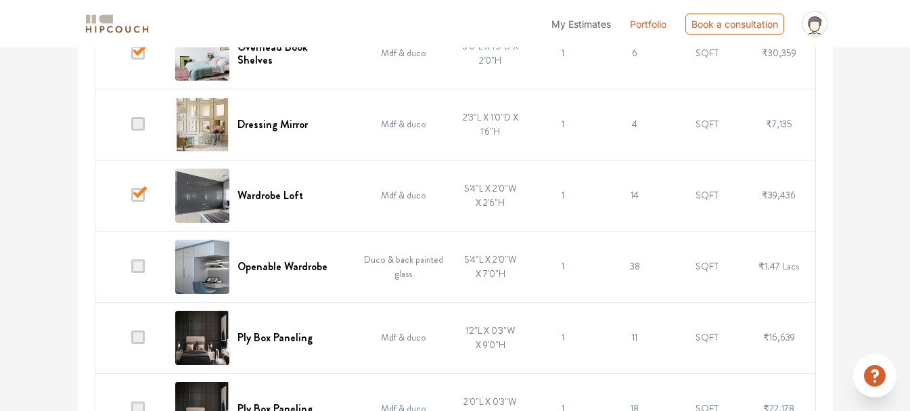
click at [143, 270] on span at bounding box center [138, 266] width 14 height 14
click at [131, 269] on input "checkbox" at bounding box center [131, 269] width 0 height 0
click at [145, 124] on span at bounding box center [138, 124] width 14 height 14
click at [131, 127] on input "checkbox" at bounding box center [131, 127] width 0 height 0
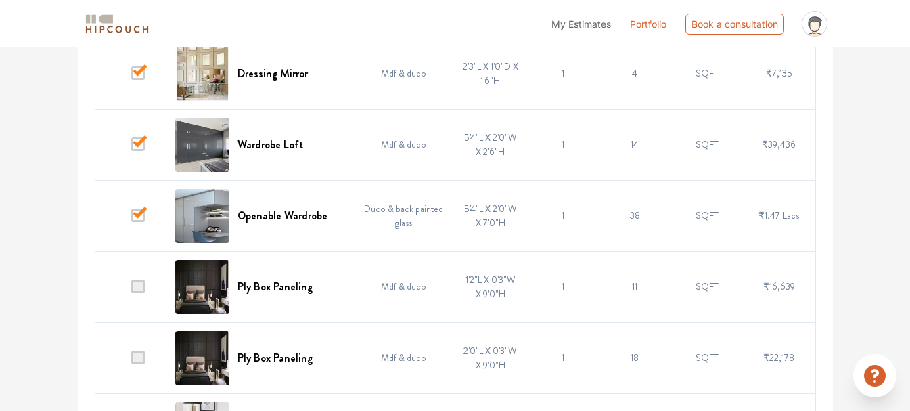
scroll to position [3889, 0]
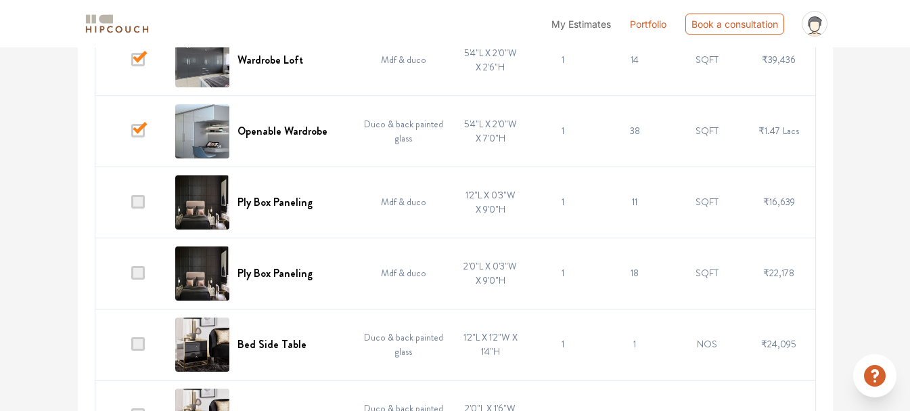
click at [149, 201] on td at bounding box center [131, 201] width 72 height 71
click at [141, 275] on span at bounding box center [138, 273] width 14 height 14
click at [131, 276] on input "checkbox" at bounding box center [131, 276] width 0 height 0
click at [139, 197] on span at bounding box center [138, 202] width 14 height 14
click at [131, 205] on input "checkbox" at bounding box center [131, 205] width 0 height 0
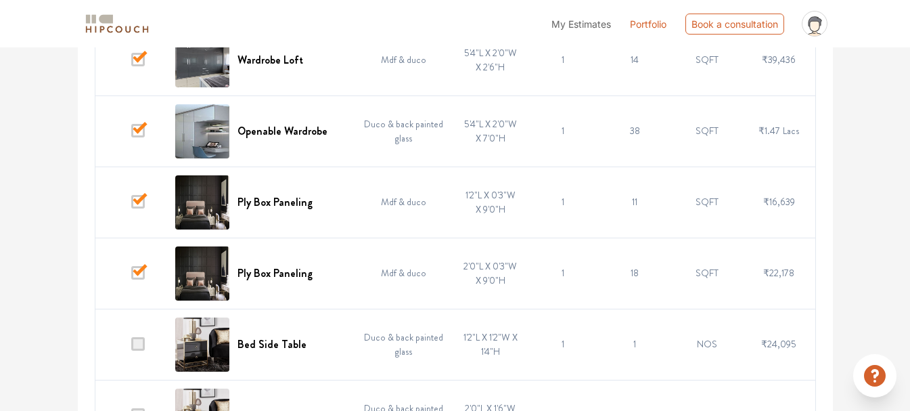
click at [142, 345] on span at bounding box center [138, 344] width 14 height 14
click at [131, 347] on input "checkbox" at bounding box center [131, 347] width 0 height 0
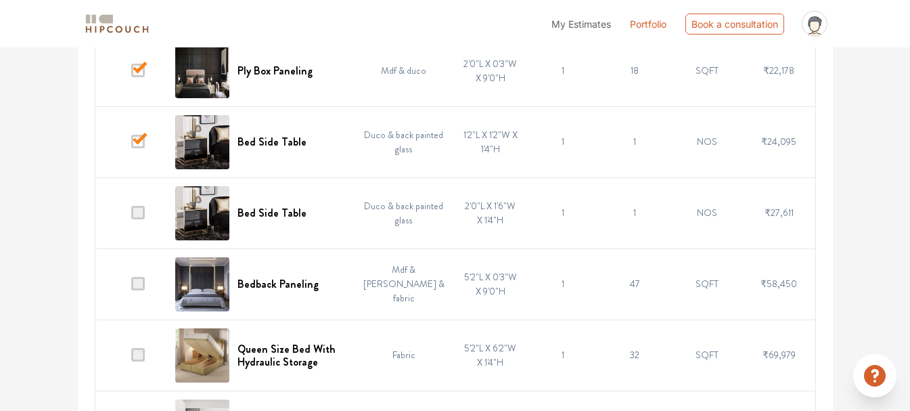
scroll to position [4092, 0]
click at [141, 214] on span at bounding box center [138, 212] width 14 height 14
click at [131, 215] on input "checkbox" at bounding box center [131, 215] width 0 height 0
click at [138, 291] on td at bounding box center [131, 283] width 72 height 71
click at [137, 351] on span at bounding box center [138, 354] width 14 height 14
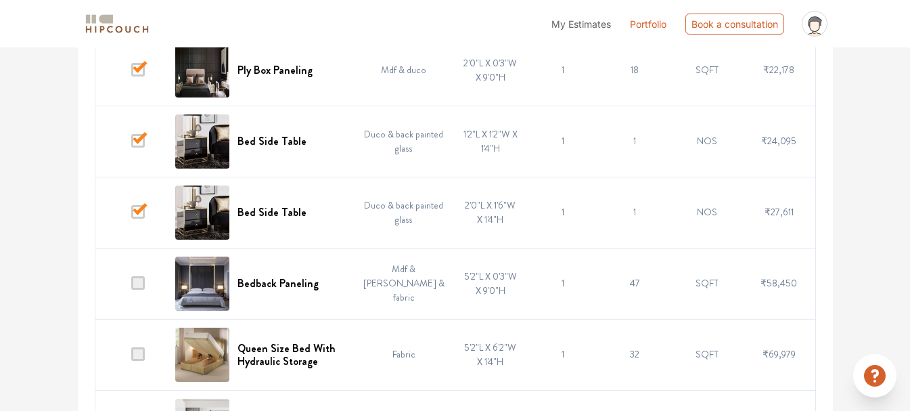
click at [131, 357] on input "checkbox" at bounding box center [131, 357] width 0 height 0
click at [135, 289] on span at bounding box center [138, 283] width 14 height 14
click at [131, 286] on input "checkbox" at bounding box center [131, 286] width 0 height 0
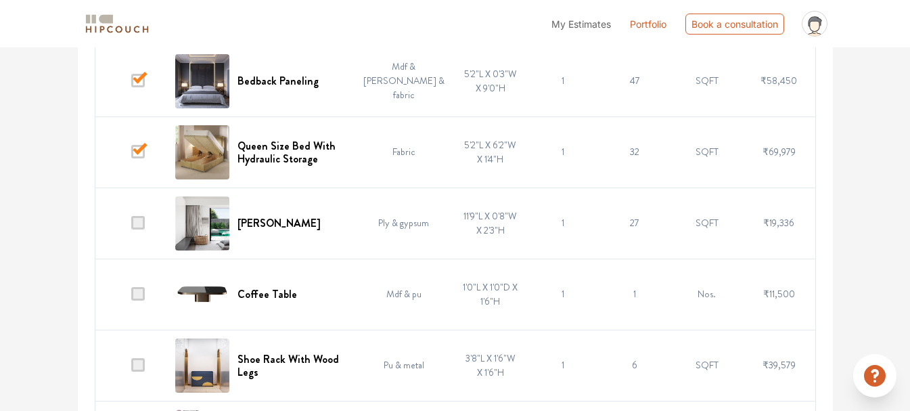
scroll to position [4295, 0]
click at [148, 224] on td at bounding box center [131, 222] width 72 height 71
click at [143, 217] on span at bounding box center [138, 222] width 14 height 14
click at [131, 225] on input "checkbox" at bounding box center [131, 225] width 0 height 0
click at [136, 292] on span at bounding box center [138, 293] width 14 height 14
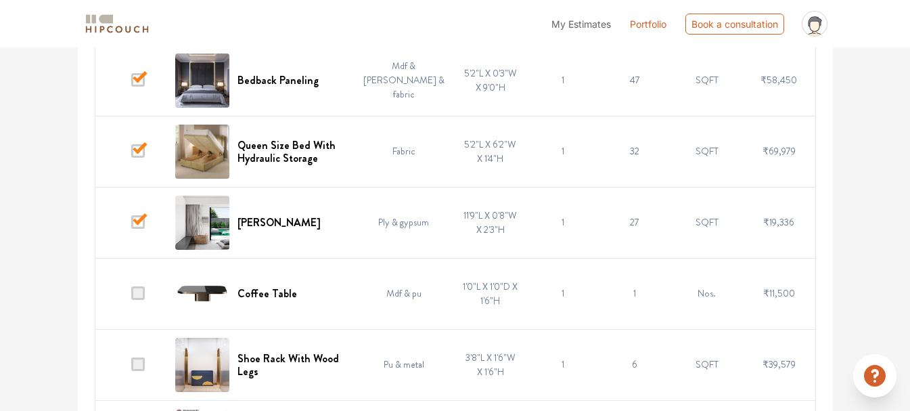
click at [131, 296] on input "checkbox" at bounding box center [131, 296] width 0 height 0
click at [143, 363] on span at bounding box center [138, 364] width 14 height 14
click at [131, 368] on input "checkbox" at bounding box center [131, 368] width 0 height 0
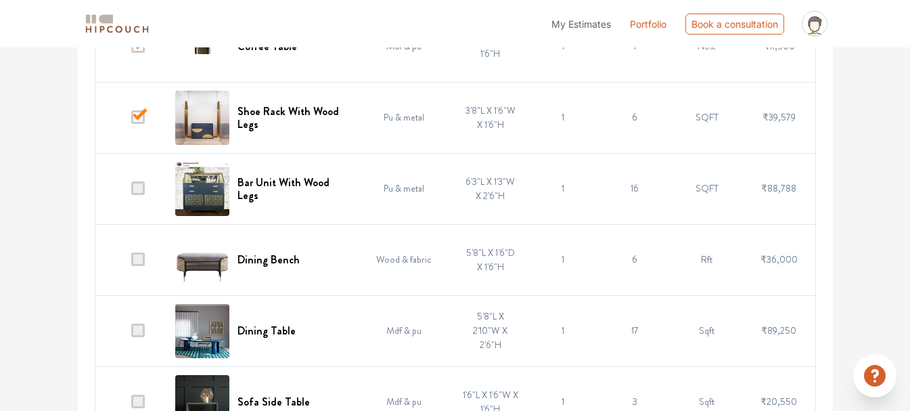
scroll to position [4566, 0]
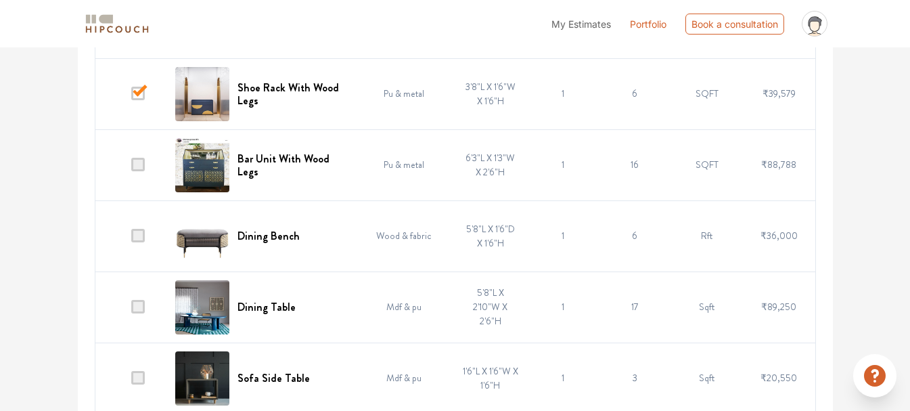
click at [137, 305] on span at bounding box center [138, 307] width 14 height 14
click at [131, 310] on input "checkbox" at bounding box center [131, 310] width 0 height 0
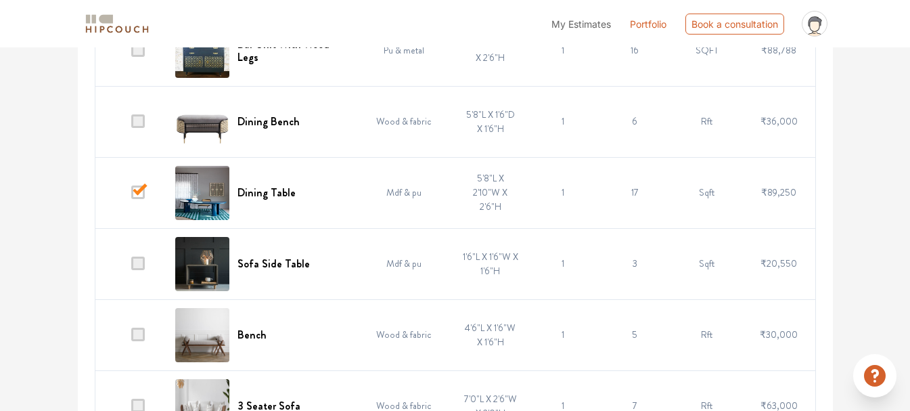
scroll to position [4701, 0]
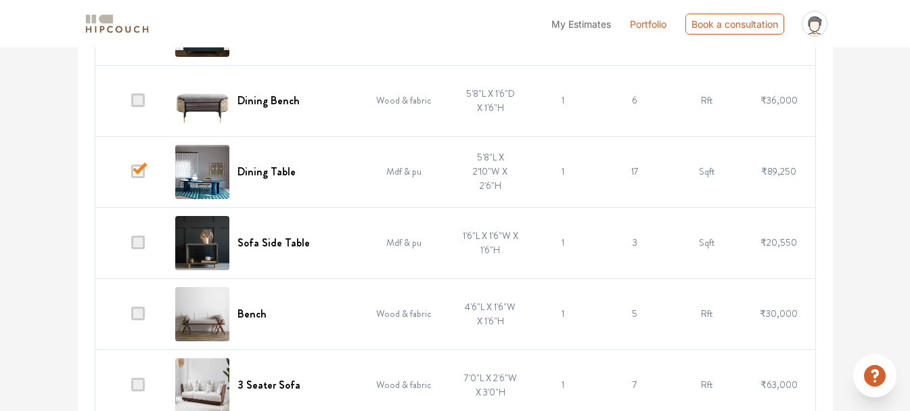
click at [149, 244] on td at bounding box center [131, 242] width 72 height 71
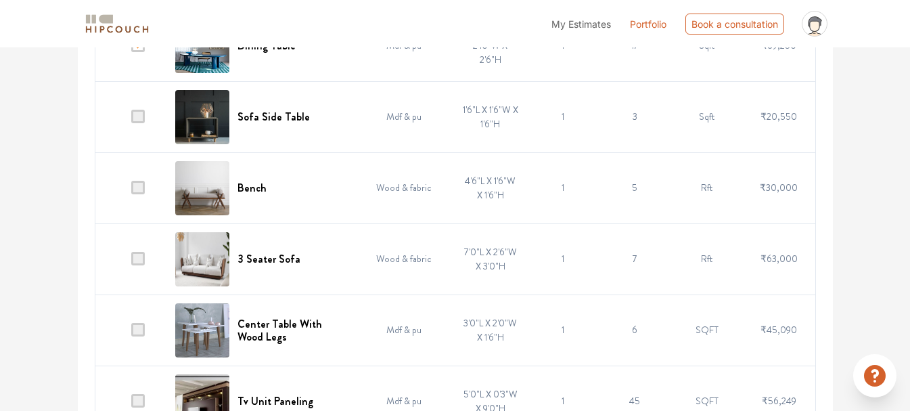
scroll to position [4837, 0]
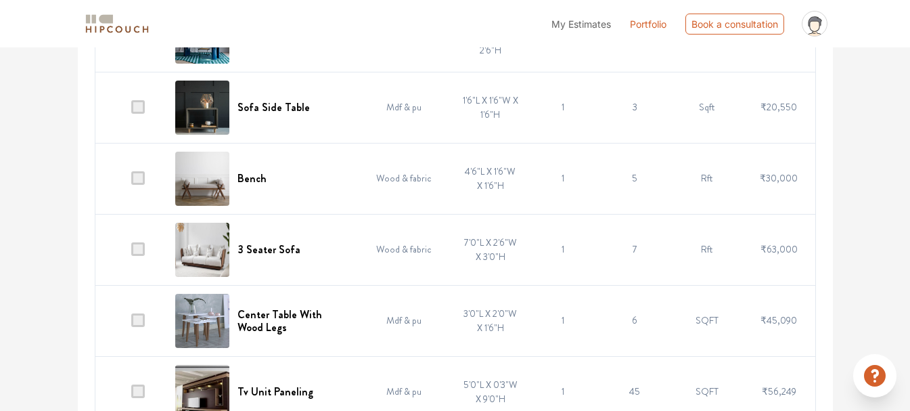
click at [139, 248] on span at bounding box center [138, 249] width 14 height 14
click at [131, 252] on input "checkbox" at bounding box center [131, 252] width 0 height 0
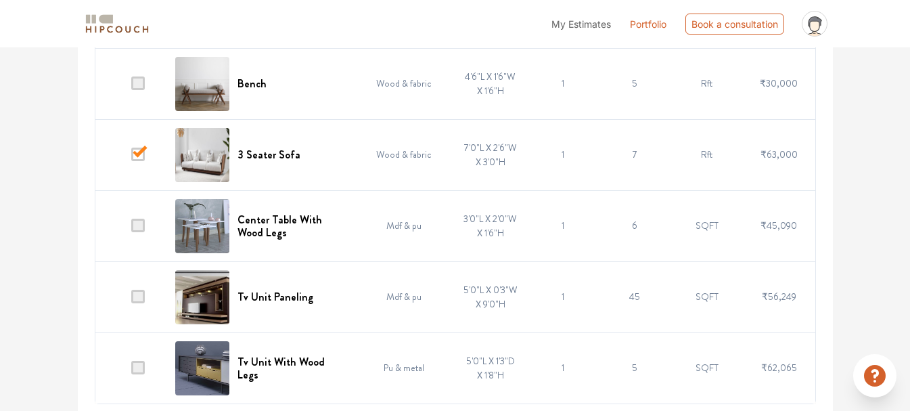
scroll to position [4935, 0]
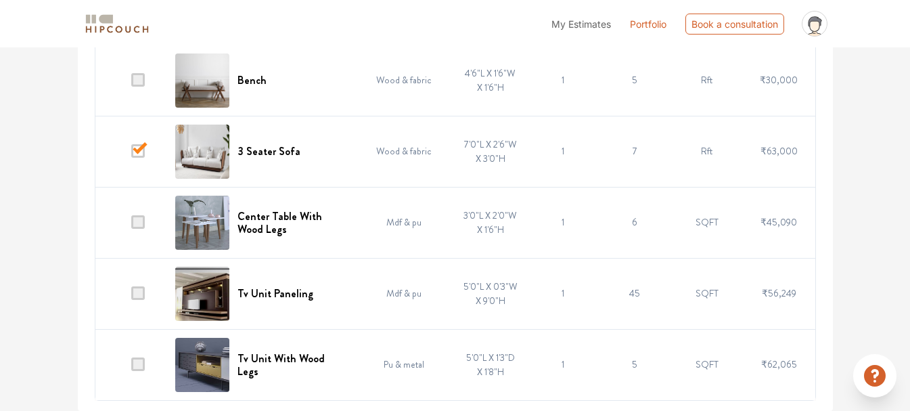
click at [135, 219] on span at bounding box center [138, 222] width 14 height 14
click at [131, 225] on input "checkbox" at bounding box center [131, 225] width 0 height 0
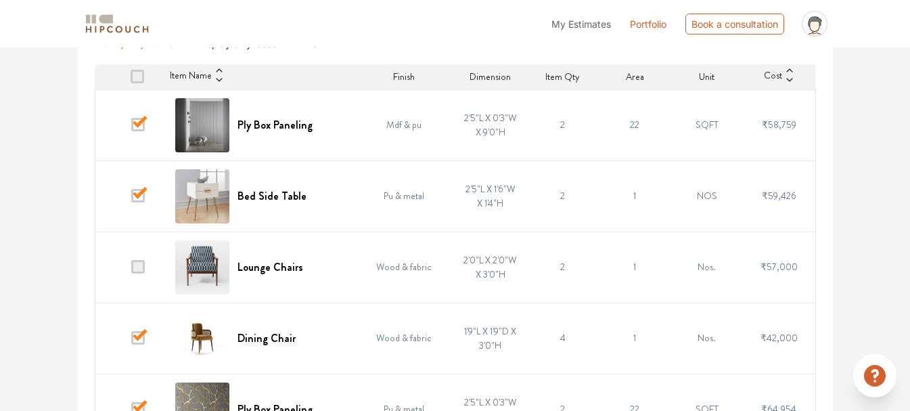
scroll to position [0, 0]
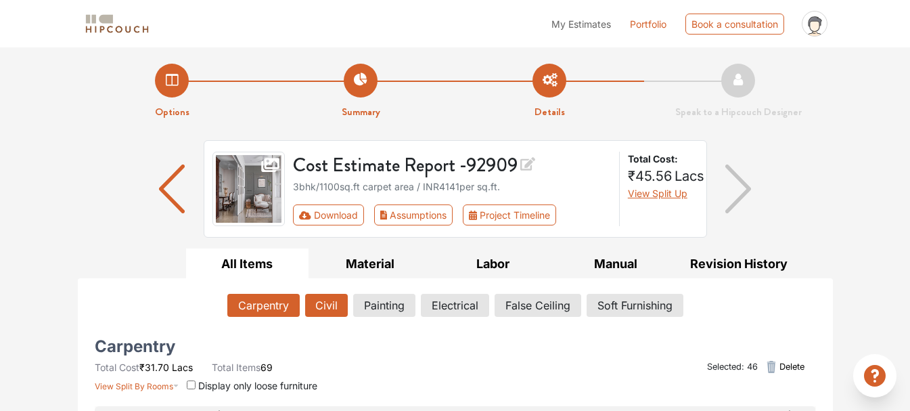
click at [334, 308] on button "Civil" at bounding box center [326, 305] width 43 height 23
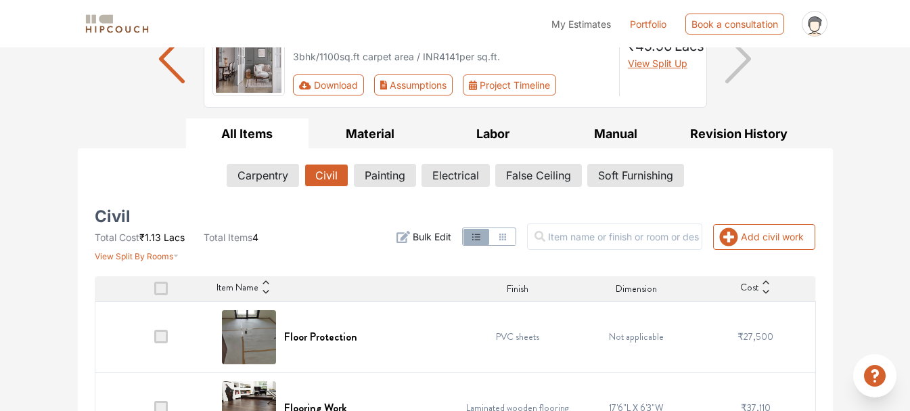
scroll to position [112, 0]
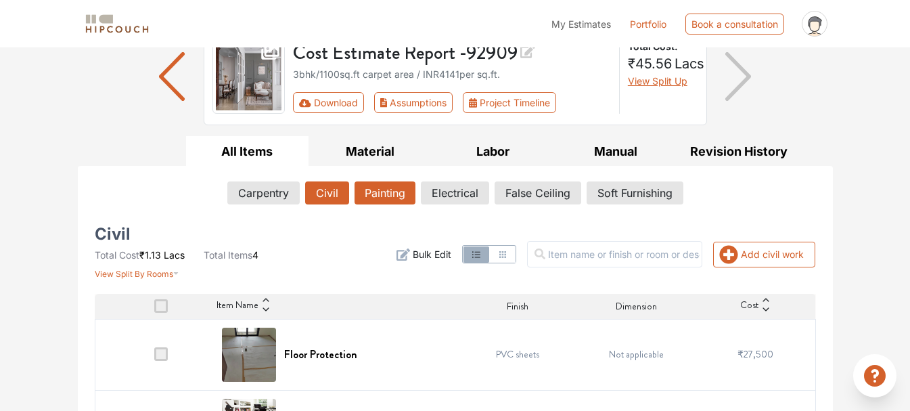
click at [378, 194] on button "Painting" at bounding box center [385, 192] width 61 height 23
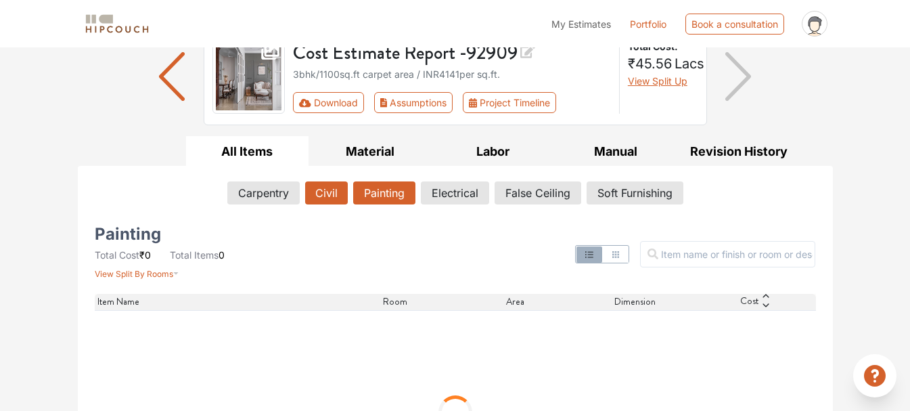
click at [320, 192] on button "Civil" at bounding box center [326, 192] width 43 height 23
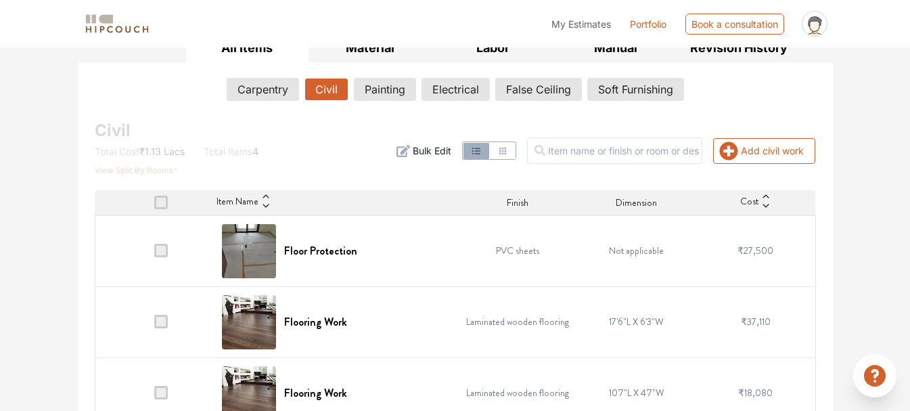
scroll to position [315, 0]
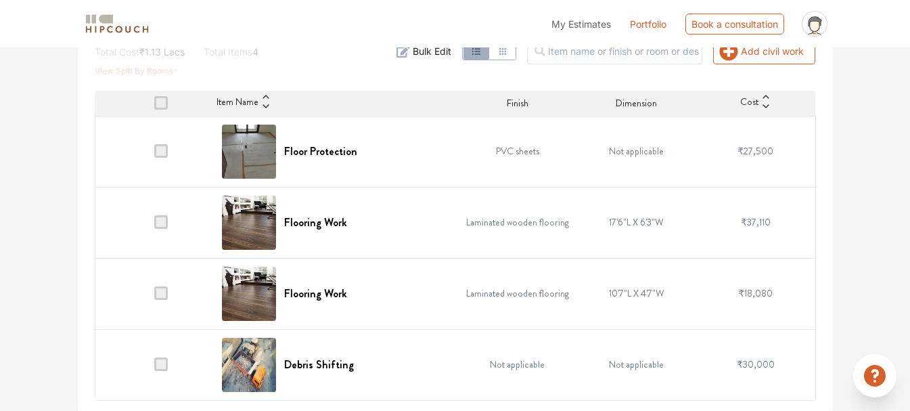
click at [158, 102] on span at bounding box center [161, 103] width 14 height 14
click at [154, 106] on input "checkbox" at bounding box center [154, 106] width 0 height 0
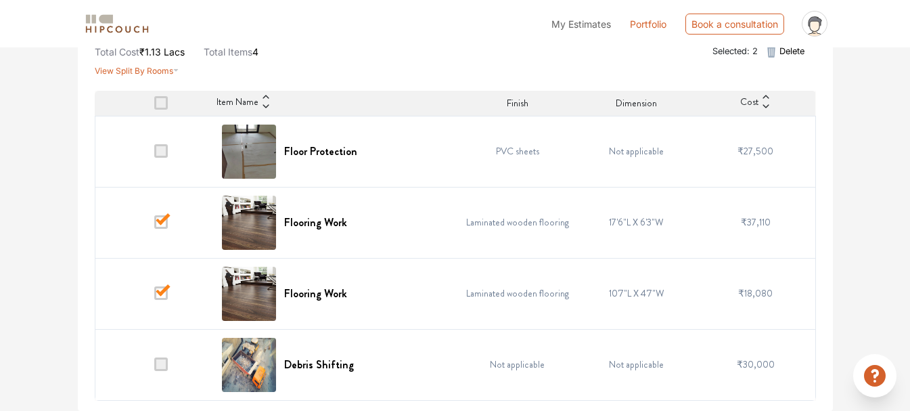
click at [158, 102] on span at bounding box center [161, 103] width 14 height 14
click at [154, 106] on input "checkbox" at bounding box center [154, 106] width 0 height 0
click at [158, 102] on span at bounding box center [161, 103] width 14 height 14
click at [154, 106] on input "checkbox" at bounding box center [154, 106] width 0 height 0
click at [160, 217] on span at bounding box center [161, 222] width 14 height 14
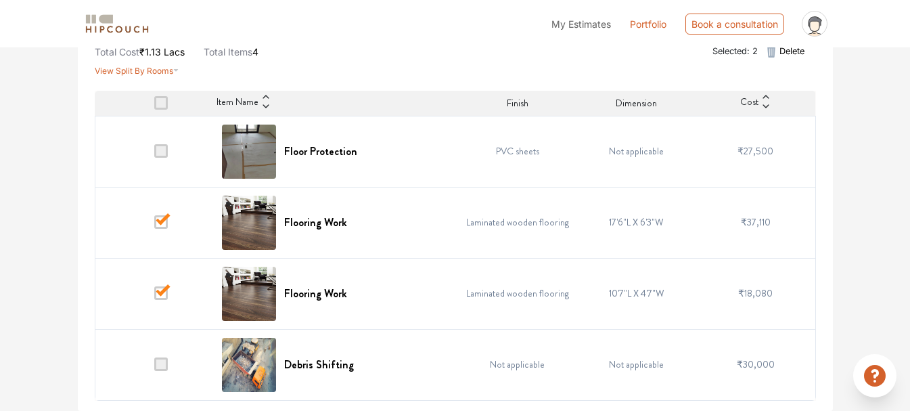
click at [154, 225] on input "checkbox" at bounding box center [154, 225] width 0 height 0
click at [156, 290] on span at bounding box center [161, 293] width 14 height 14
click at [154, 296] on input "checkbox" at bounding box center [154, 296] width 0 height 0
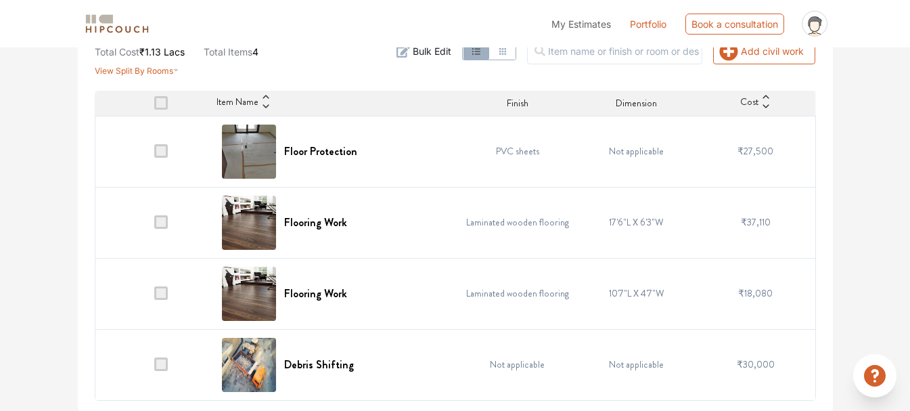
click at [159, 366] on span at bounding box center [161, 364] width 14 height 14
click at [154, 368] on input "checkbox" at bounding box center [154, 368] width 0 height 0
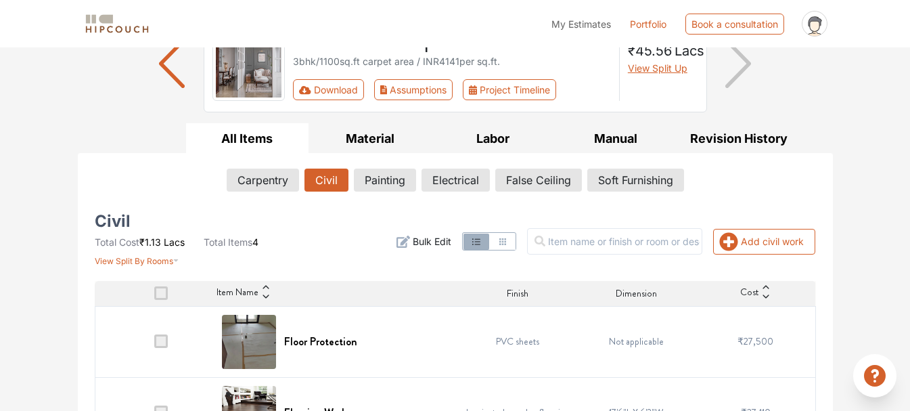
scroll to position [112, 0]
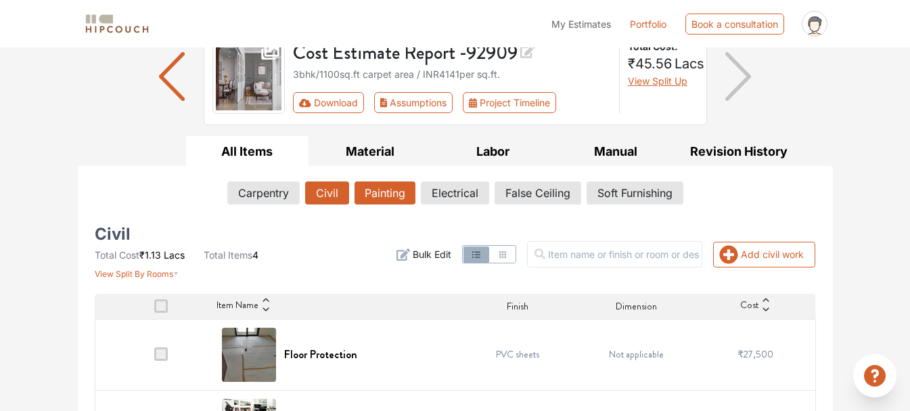
click at [368, 183] on button "Painting" at bounding box center [385, 192] width 61 height 23
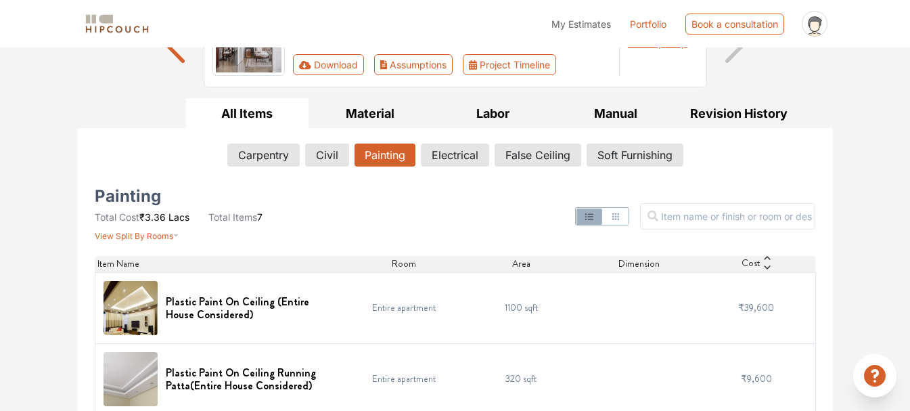
scroll to position [114, 0]
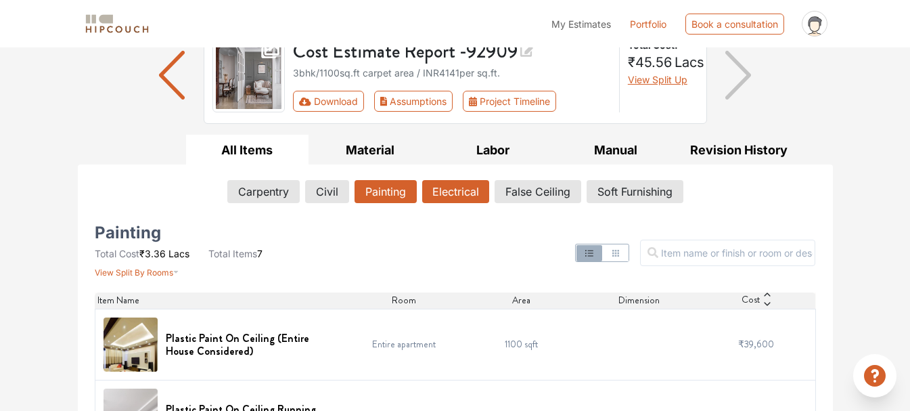
click at [458, 198] on button "Electrical" at bounding box center [455, 191] width 67 height 23
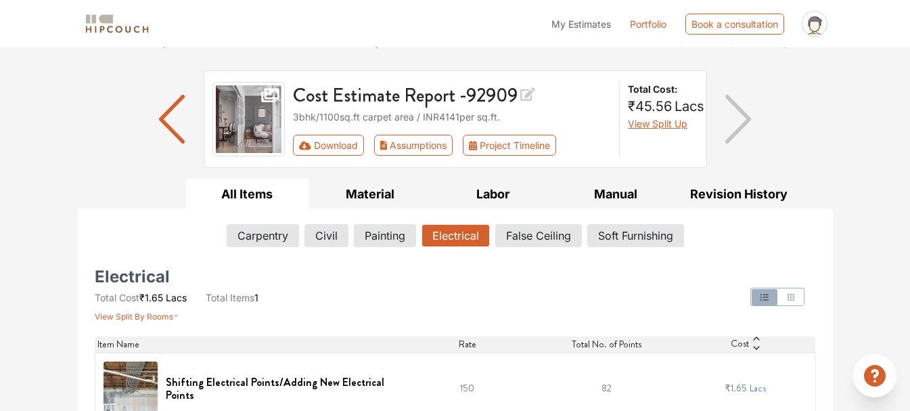
scroll to position [93, 0]
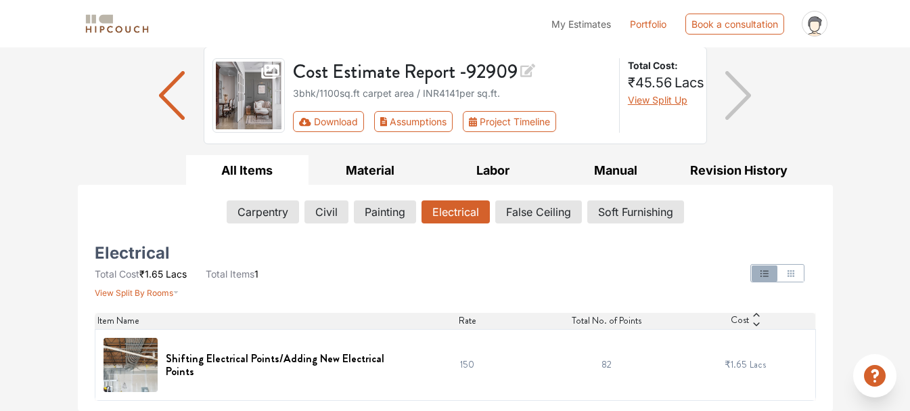
click at [480, 361] on td "150" at bounding box center [467, 364] width 139 height 71
click at [445, 361] on td "150" at bounding box center [467, 364] width 139 height 71
click at [598, 353] on td "82" at bounding box center [606, 364] width 139 height 71
click at [123, 376] on img at bounding box center [131, 365] width 54 height 54
click at [550, 219] on button "False Ceiling" at bounding box center [538, 211] width 85 height 23
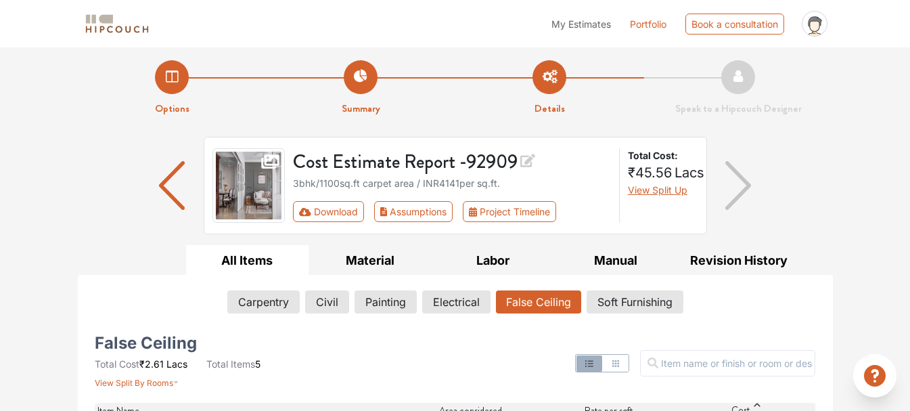
scroll to position [0, 0]
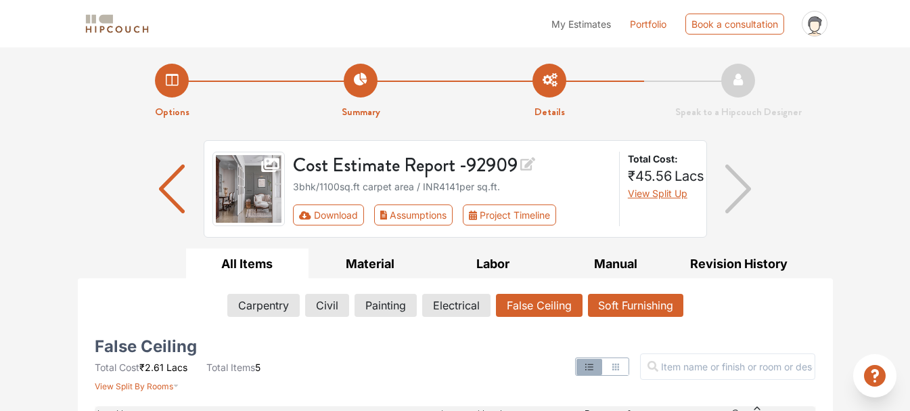
click at [650, 301] on button "Soft Furnishing" at bounding box center [635, 305] width 95 height 23
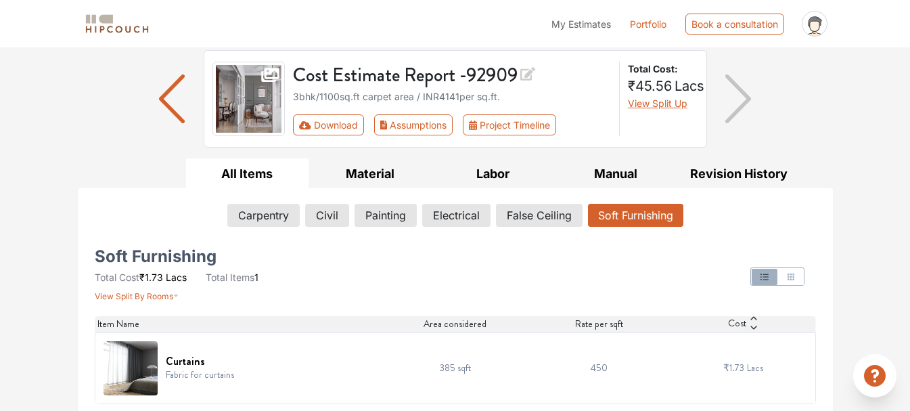
scroll to position [93, 0]
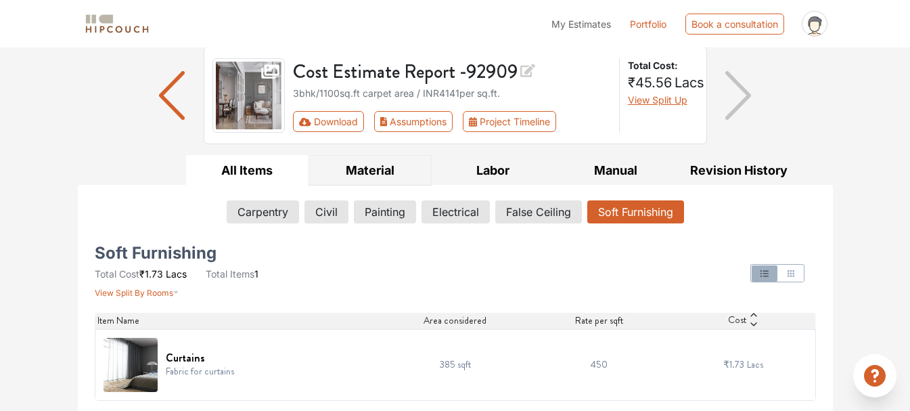
click at [353, 163] on button "Material" at bounding box center [370, 170] width 123 height 30
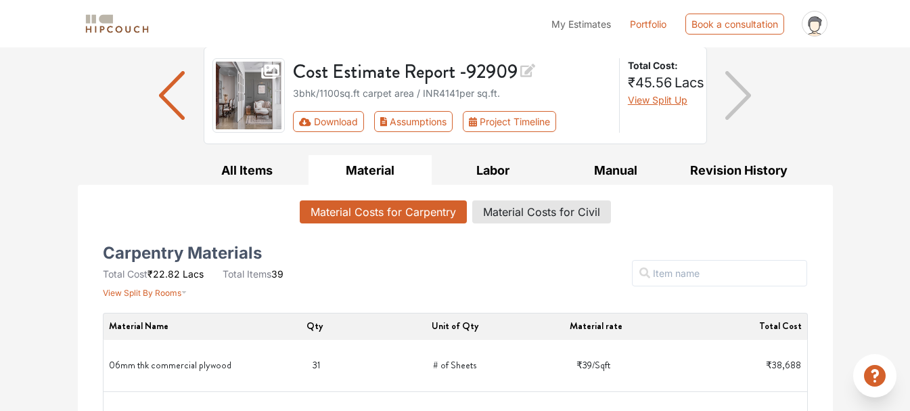
click at [488, 162] on button "Labor" at bounding box center [493, 170] width 123 height 30
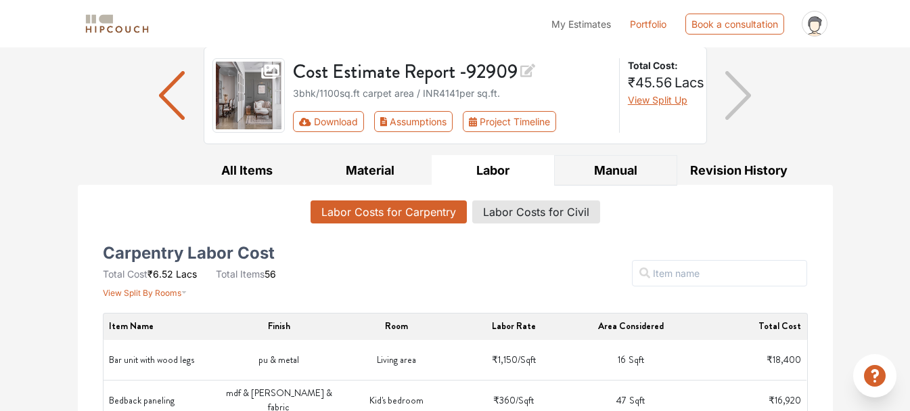
click at [600, 163] on button "Manual" at bounding box center [615, 170] width 123 height 30
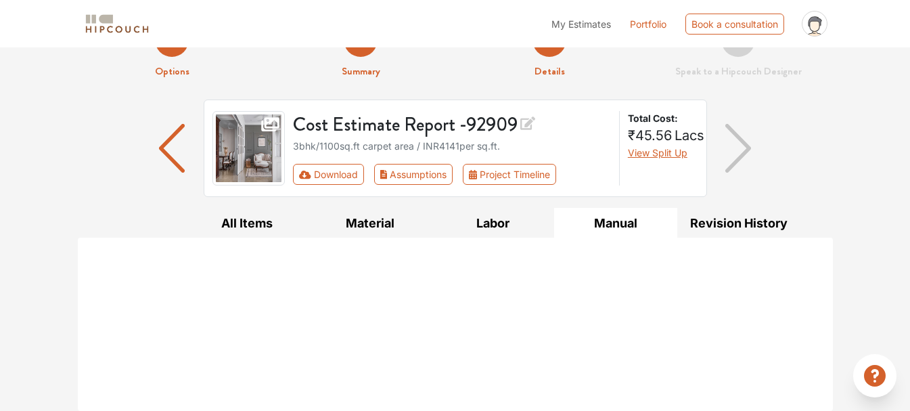
scroll to position [41, 0]
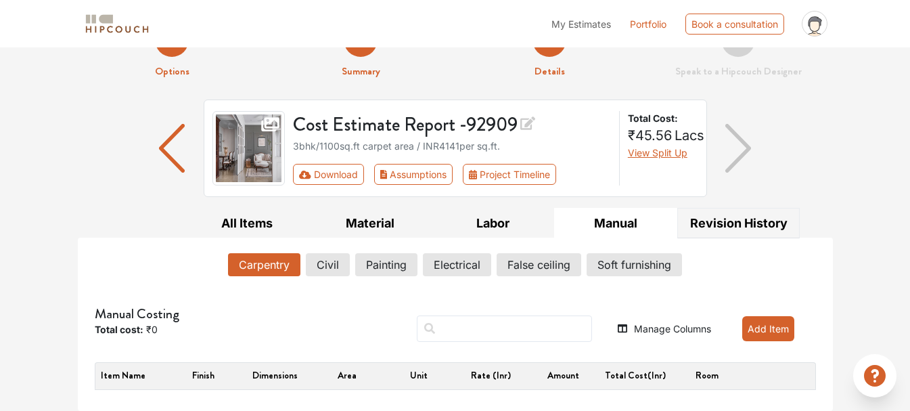
click at [738, 232] on button "Revision History" at bounding box center [738, 223] width 123 height 30
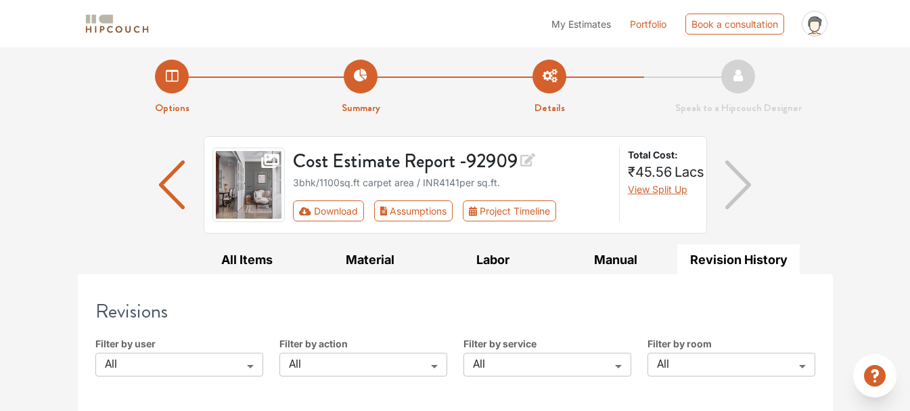
scroll to position [157, 0]
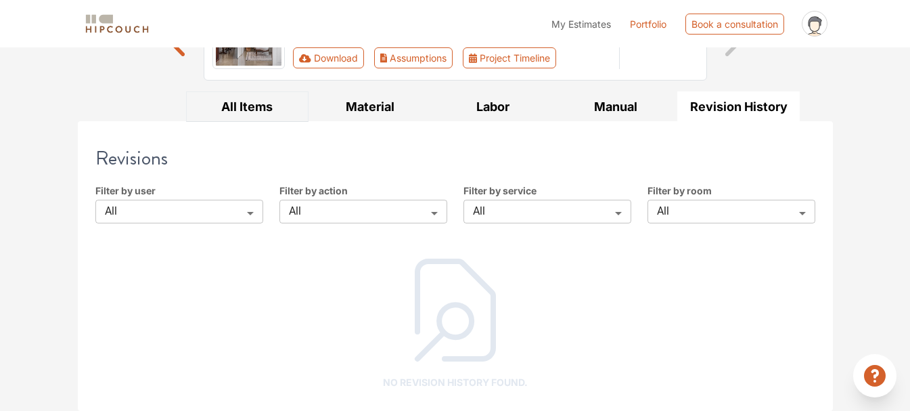
click at [225, 106] on button "All Items" at bounding box center [247, 106] width 123 height 30
